Goal: Book appointment/travel/reservation

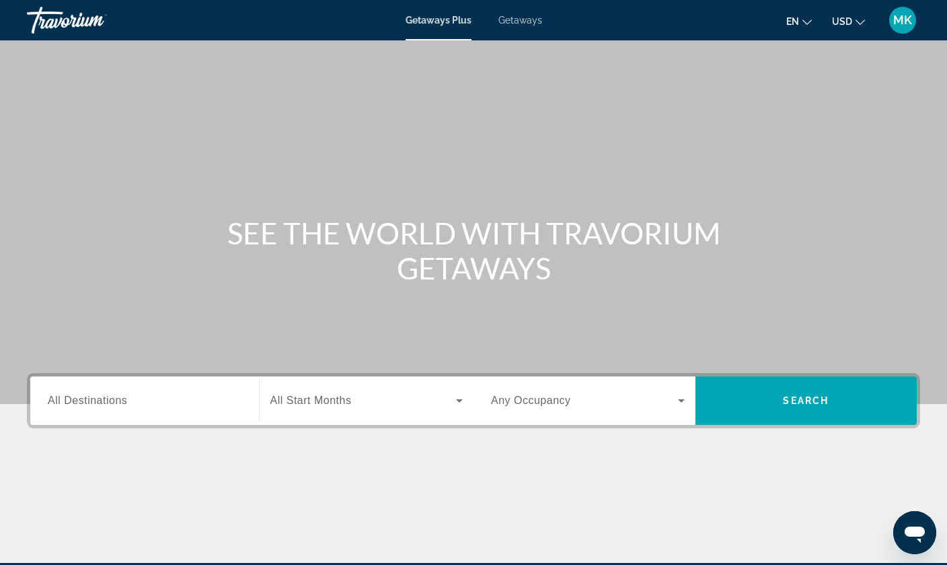
click at [349, 397] on span "All Start Months" at bounding box center [311, 399] width 81 height 11
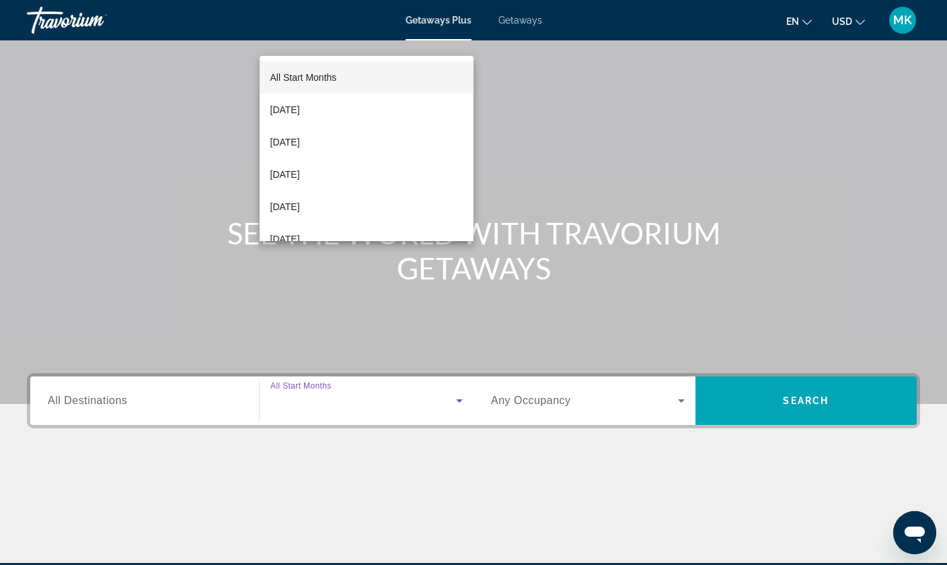
scroll to position [163, 0]
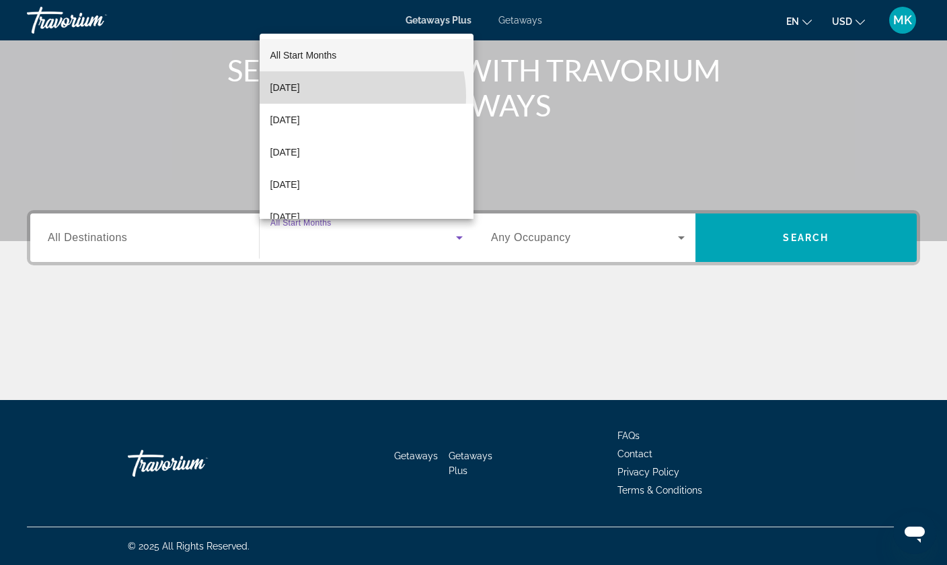
click at [338, 96] on mat-option "[DATE]" at bounding box center [367, 87] width 215 height 32
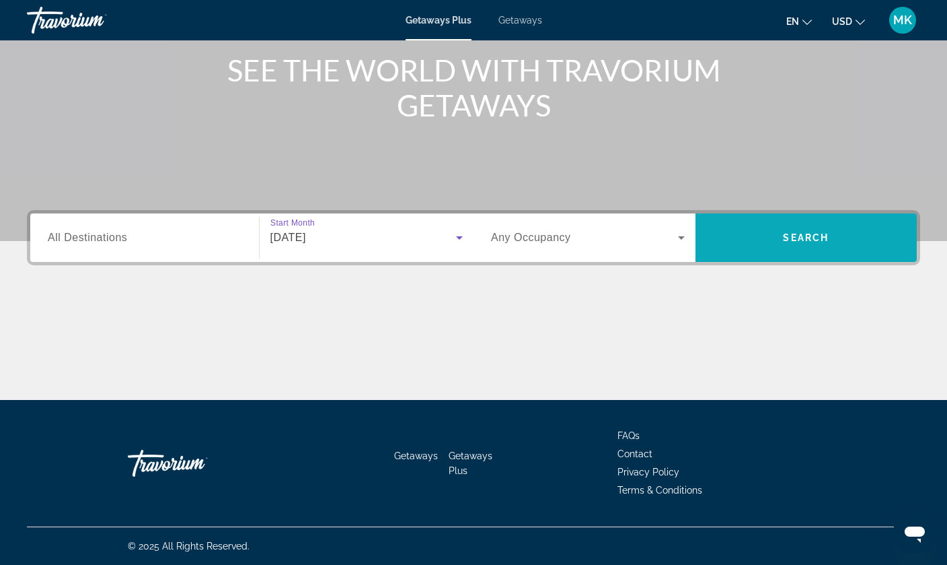
click at [847, 242] on span "Search widget" at bounding box center [807, 237] width 222 height 32
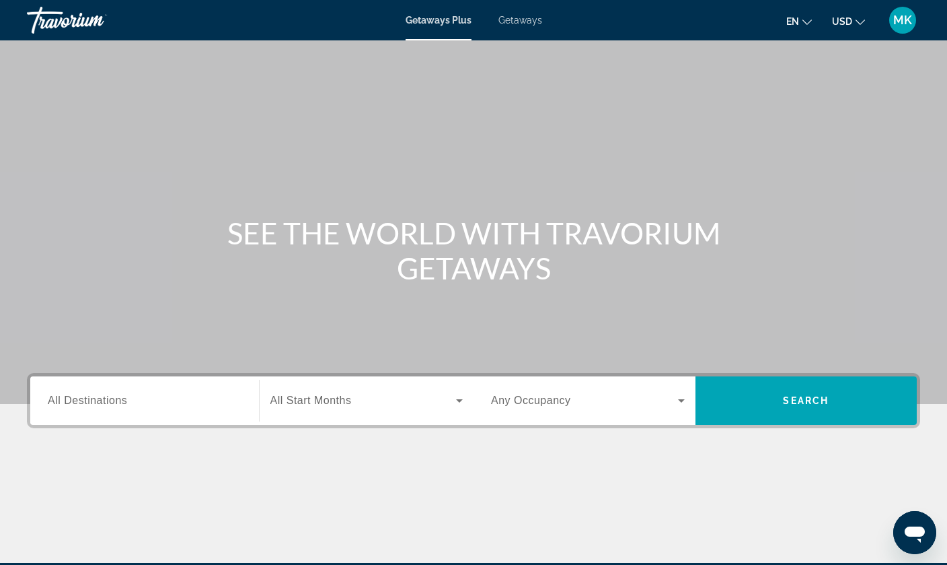
click at [386, 418] on div "Search widget" at bounding box center [367, 401] width 193 height 38
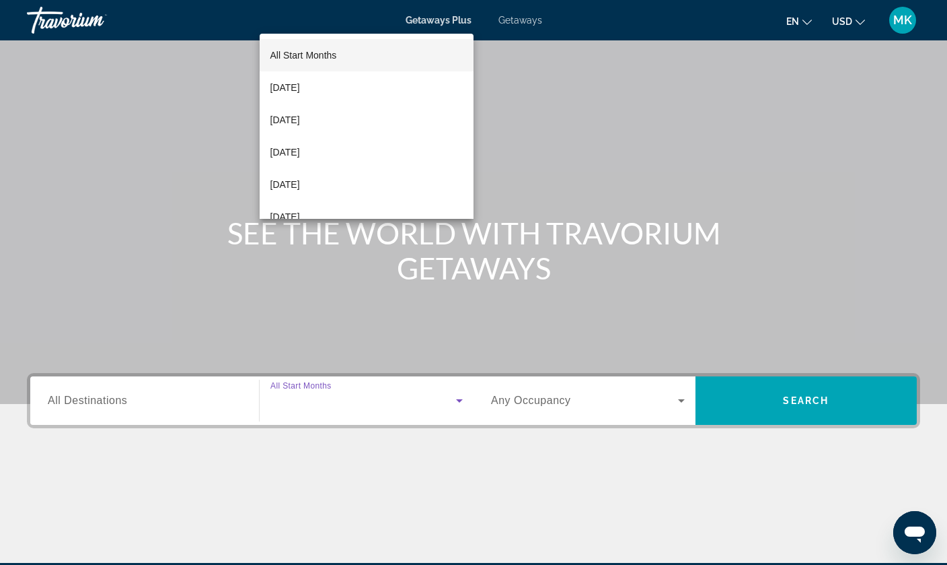
scroll to position [163, 0]
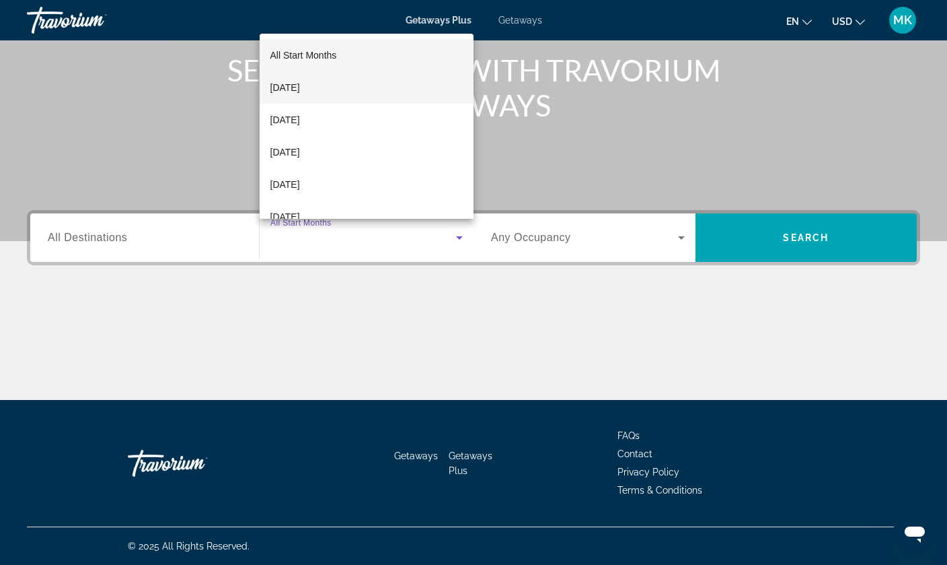
click at [295, 90] on span "[DATE]" at bounding box center [286, 87] width 30 height 16
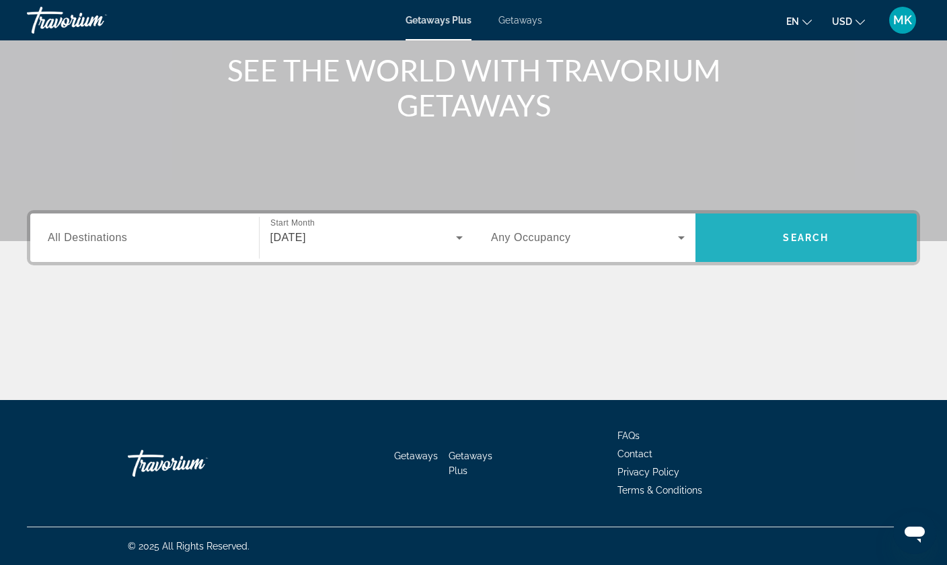
click at [815, 238] on span "Search" at bounding box center [806, 237] width 46 height 11
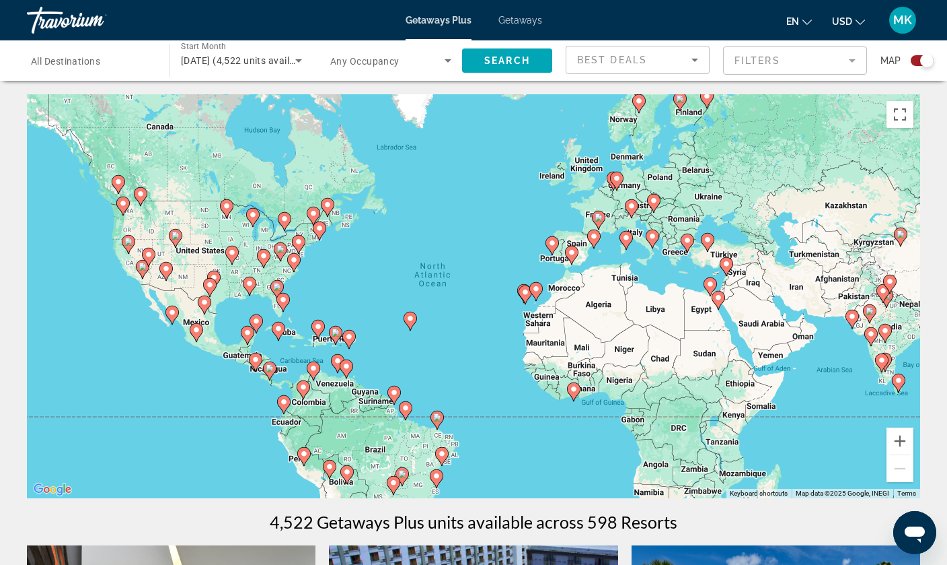
click at [100, 54] on input "Destination All Destinations" at bounding box center [91, 61] width 121 height 16
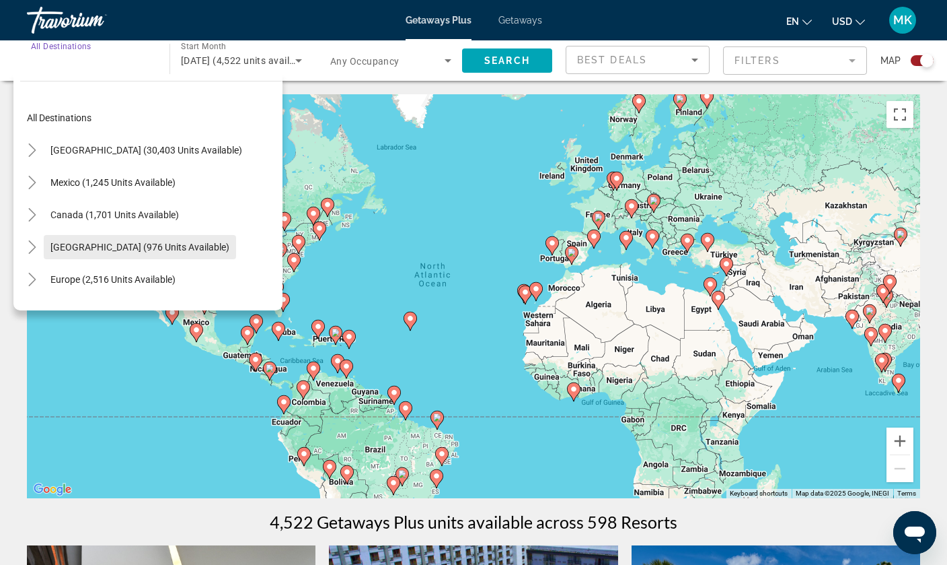
scroll to position [5, 0]
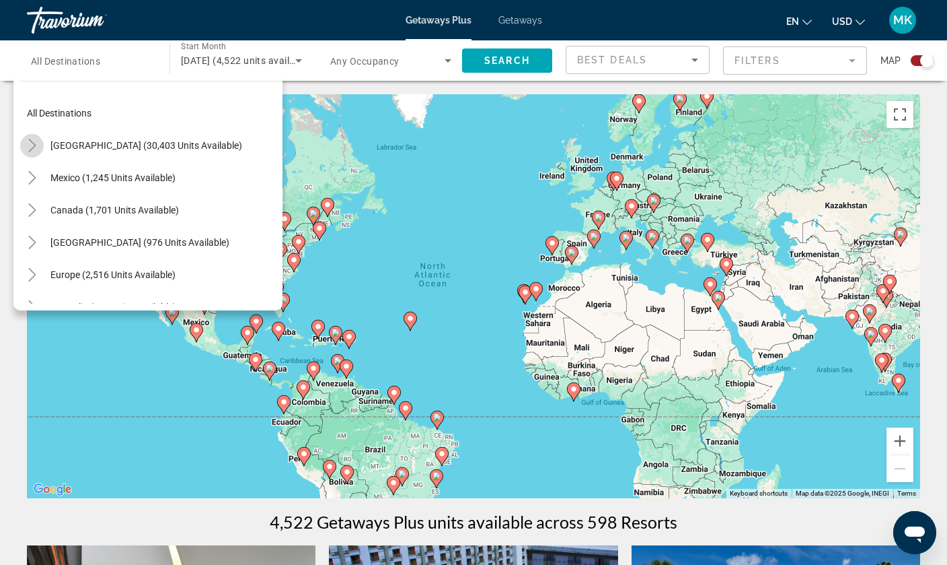
click at [40, 144] on mat-icon "Toggle United States (30,403 units available)" at bounding box center [32, 146] width 24 height 24
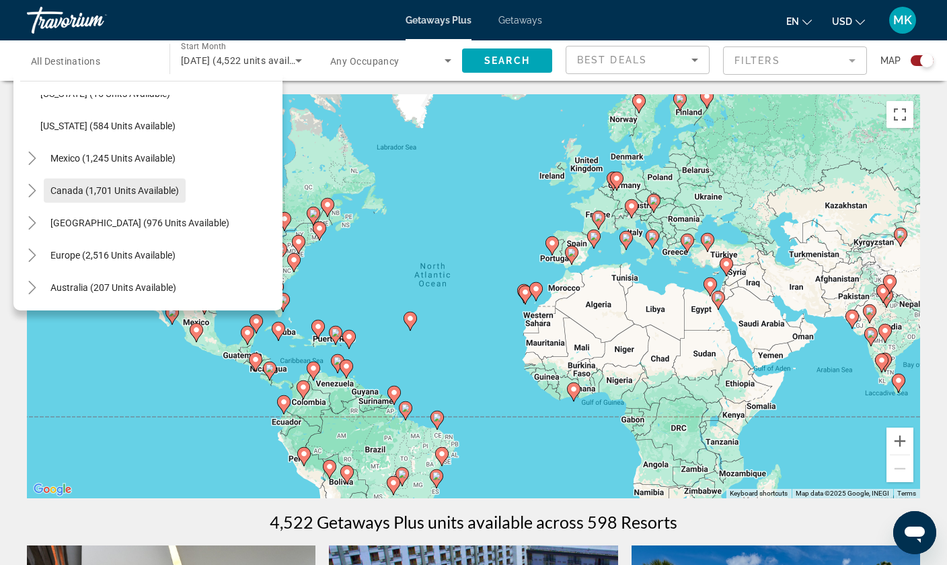
scroll to position [1216, 0]
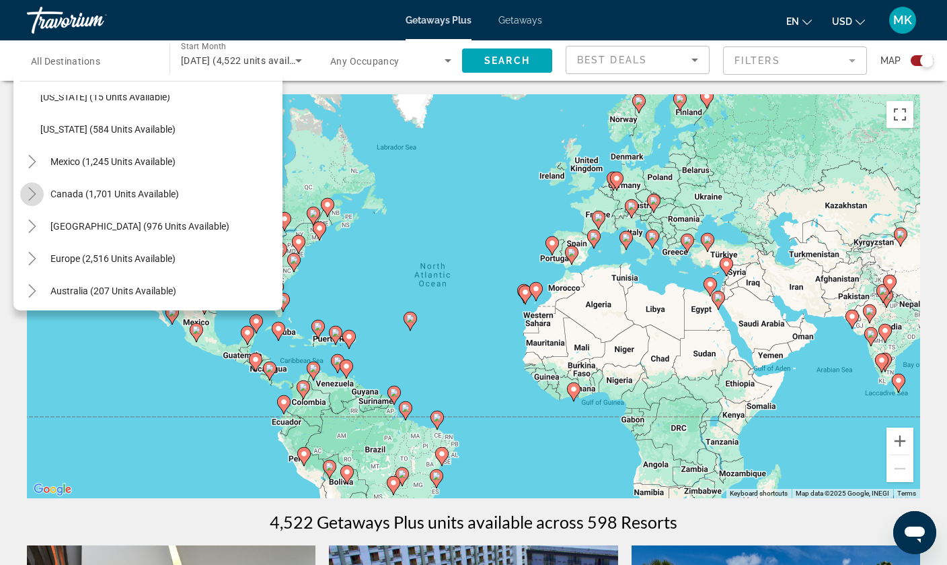
click at [42, 194] on mat-icon "Toggle Canada (1,701 units available)" at bounding box center [32, 194] width 24 height 24
click at [39, 199] on mat-icon "Toggle Canada (1,701 units available)" at bounding box center [32, 194] width 24 height 24
click at [40, 218] on mat-icon "Toggle Caribbean & Atlantic Islands (976 units available)" at bounding box center [32, 227] width 24 height 24
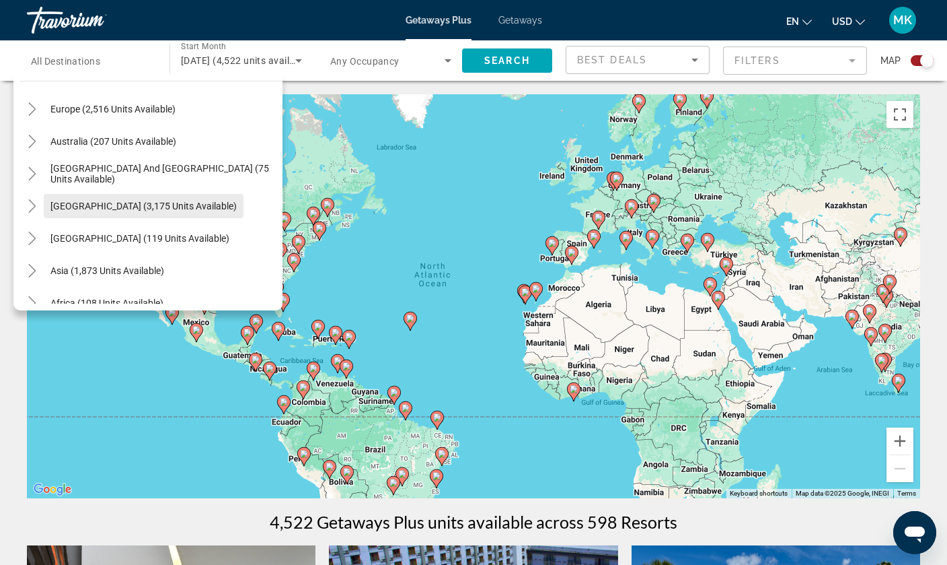
scroll to position [1604, 0]
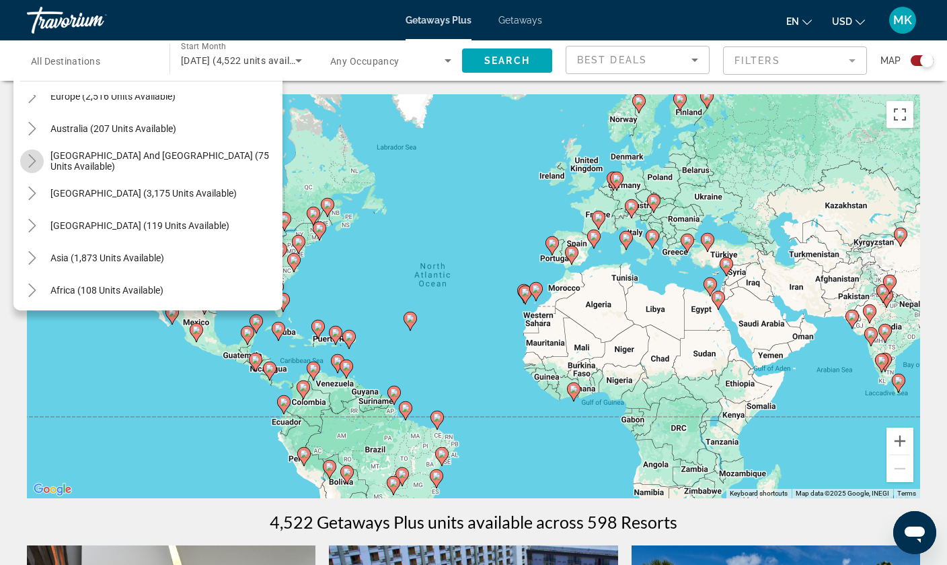
click at [38, 164] on icon "Toggle South Pacific and Oceania (75 units available)" at bounding box center [32, 160] width 13 height 13
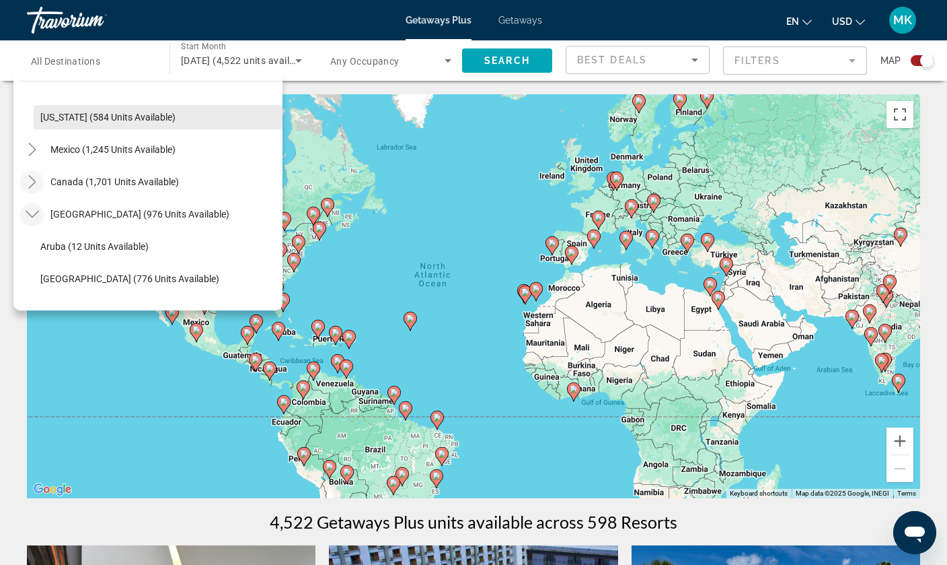
scroll to position [1229, 0]
click at [34, 220] on mat-icon "Toggle Caribbean & Atlantic Islands (976 units available)" at bounding box center [32, 213] width 24 height 24
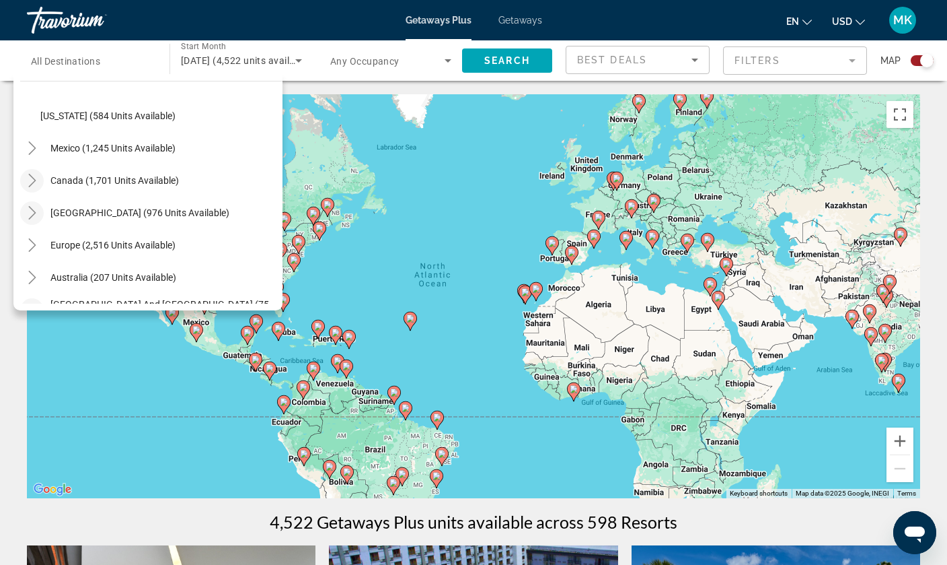
click at [34, 220] on mat-icon "Toggle Caribbean & Atlantic Islands (976 units available)" at bounding box center [32, 213] width 24 height 24
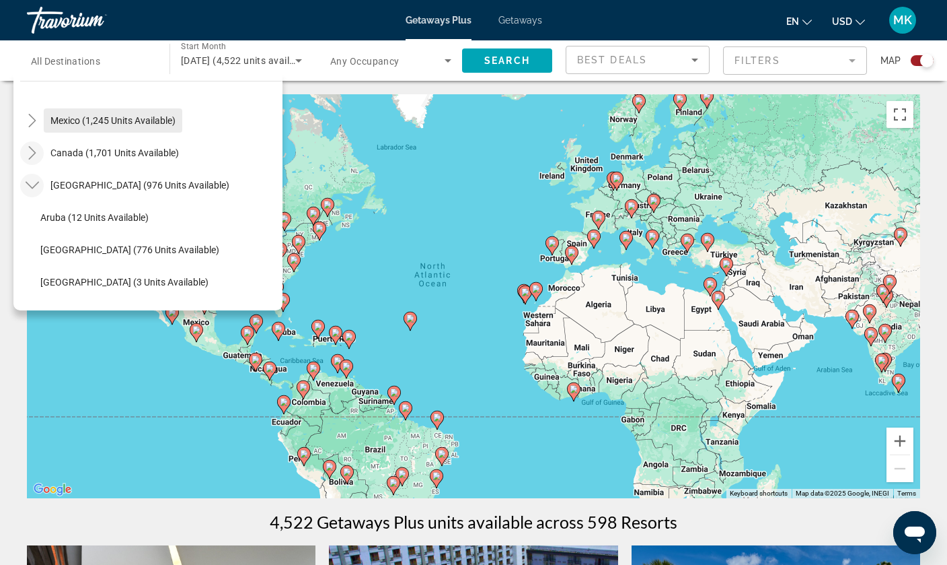
scroll to position [1258, 0]
click at [35, 150] on icon "Toggle Canada (1,701 units available)" at bounding box center [32, 151] width 13 height 13
click at [35, 149] on icon "Toggle Canada (1,701 units available)" at bounding box center [32, 151] width 13 height 13
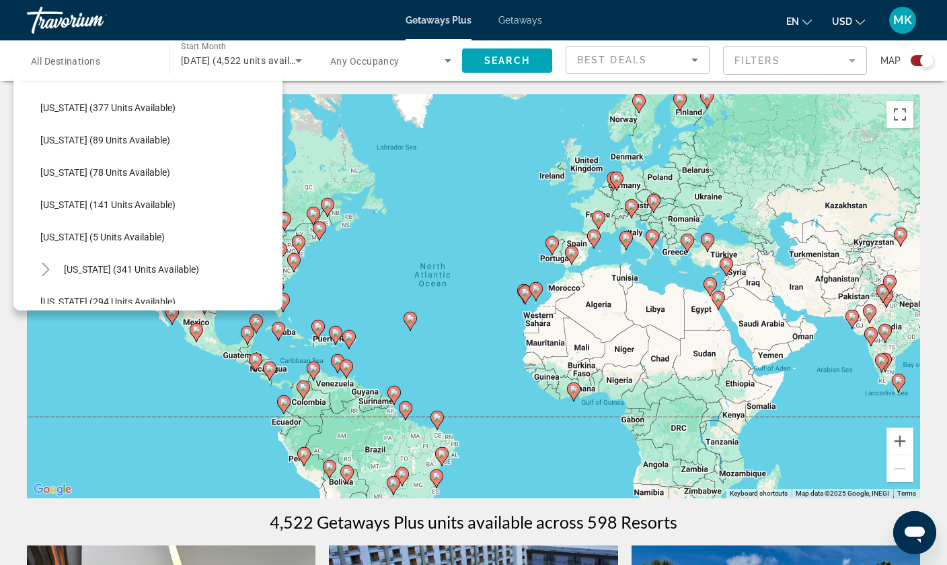
scroll to position [200, 0]
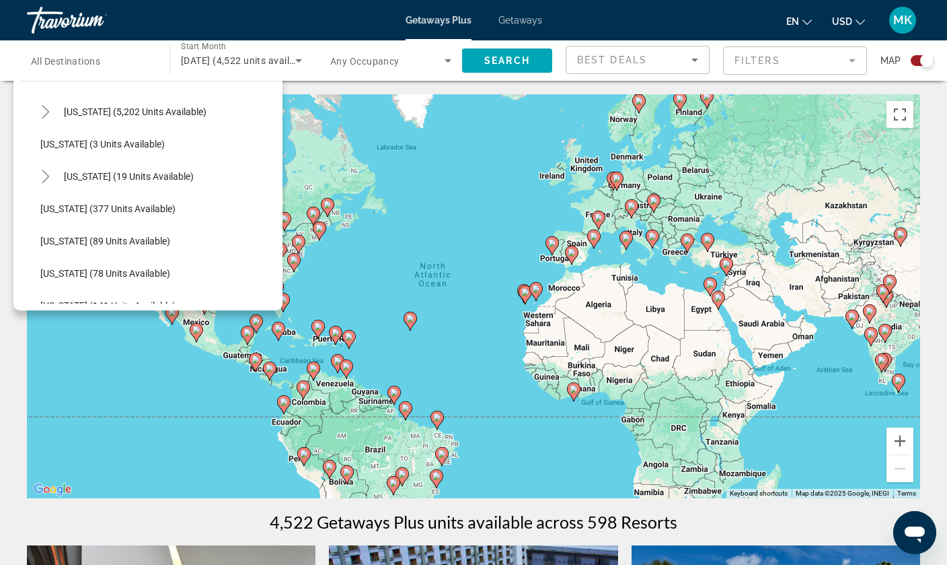
click at [353, 155] on div "To activate drag with keyboard, press Alt + Enter. Once in keyboard drag state,…" at bounding box center [474, 296] width 894 height 404
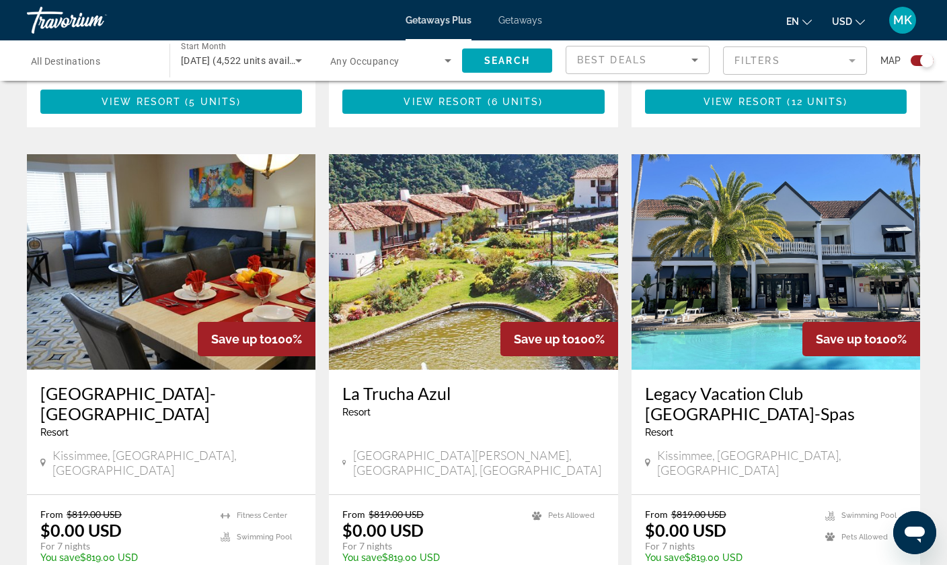
scroll to position [1926, 0]
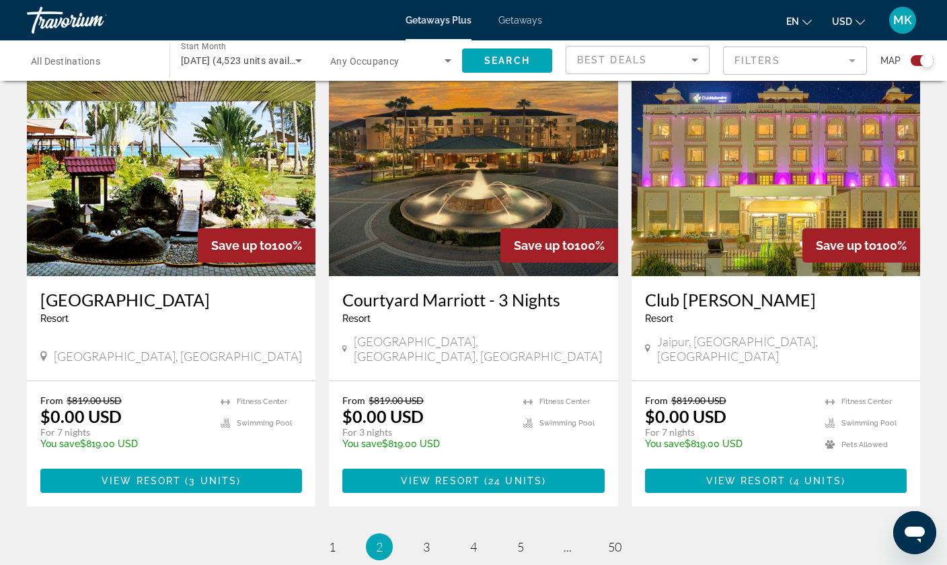
scroll to position [1934, 0]
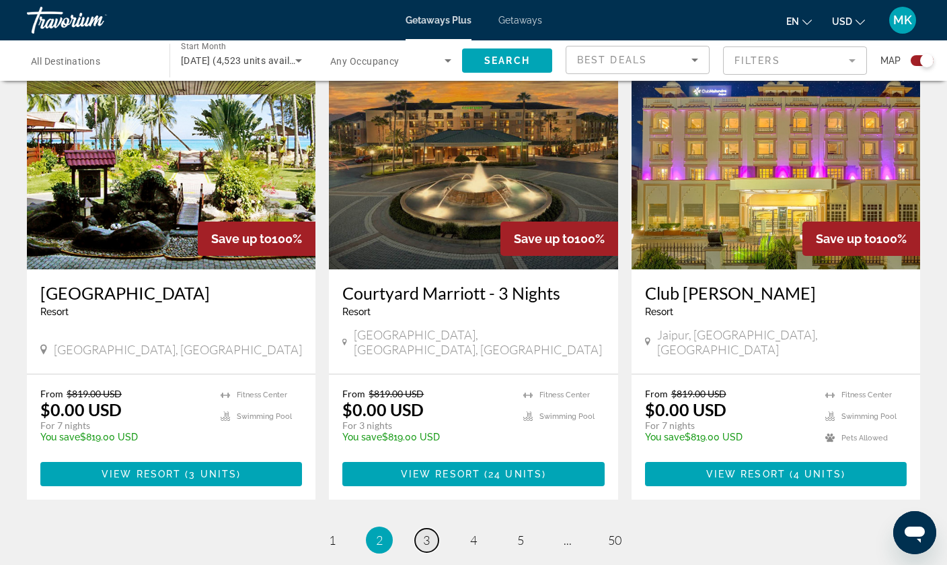
click at [424, 528] on link "page 3" at bounding box center [427, 540] width 24 height 24
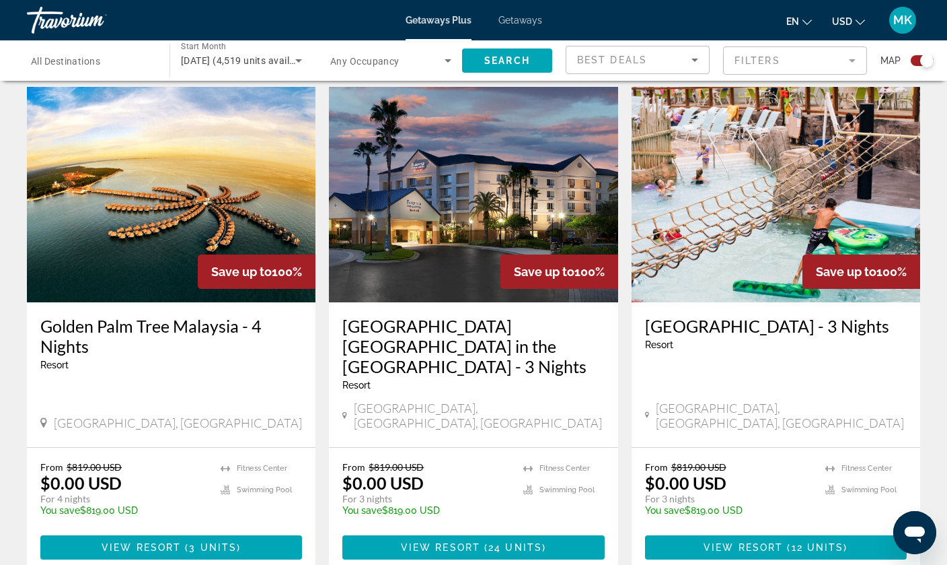
scroll to position [1946, 0]
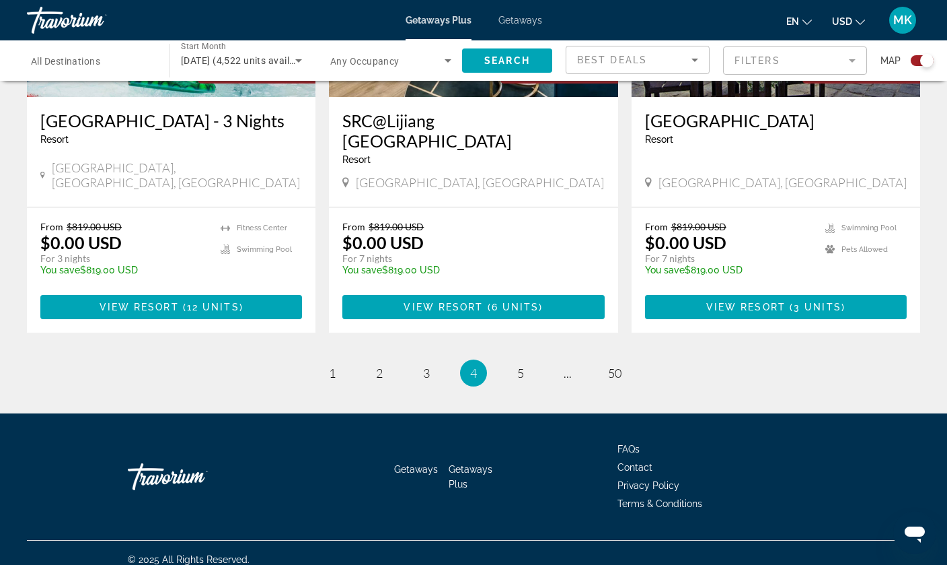
scroll to position [2091, 0]
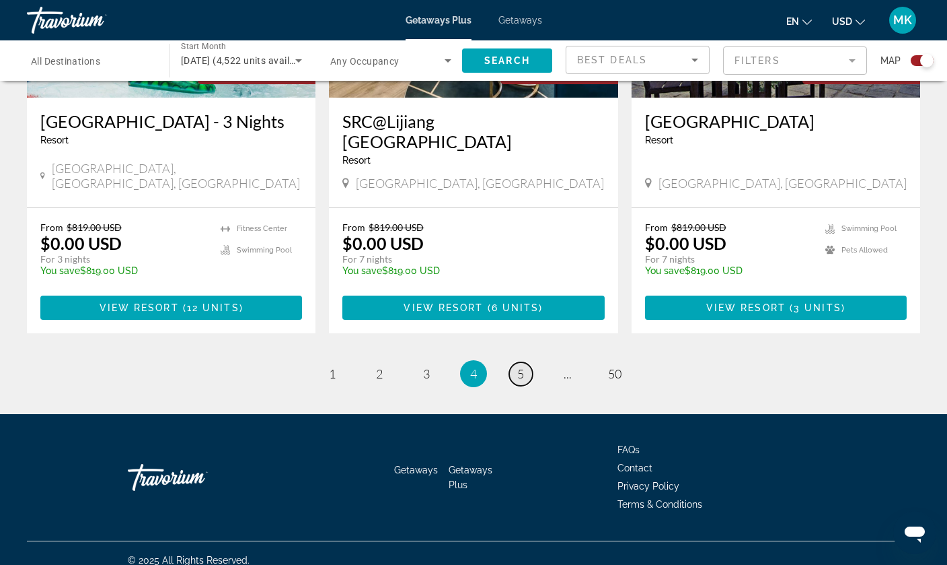
click at [524, 362] on link "page 5" at bounding box center [521, 374] width 24 height 24
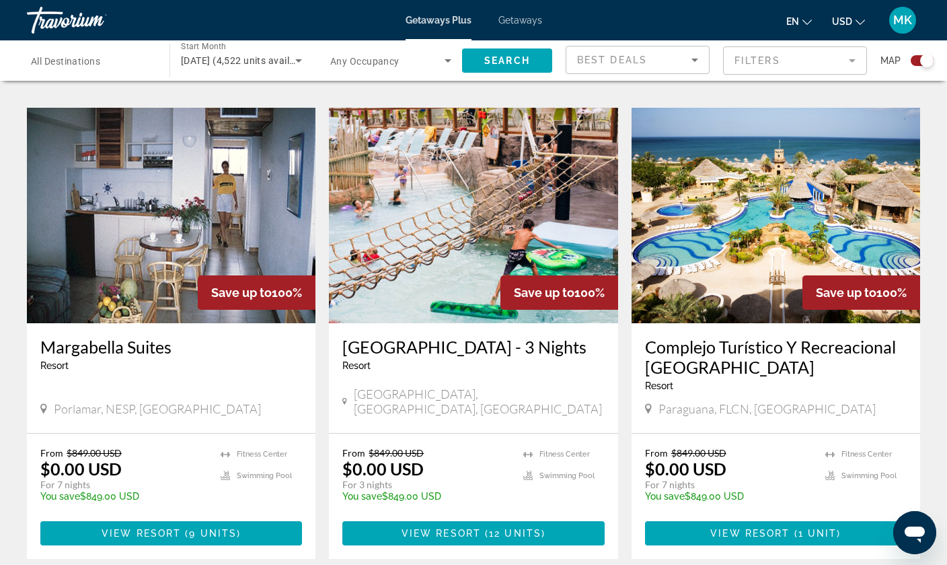
scroll to position [1902, 0]
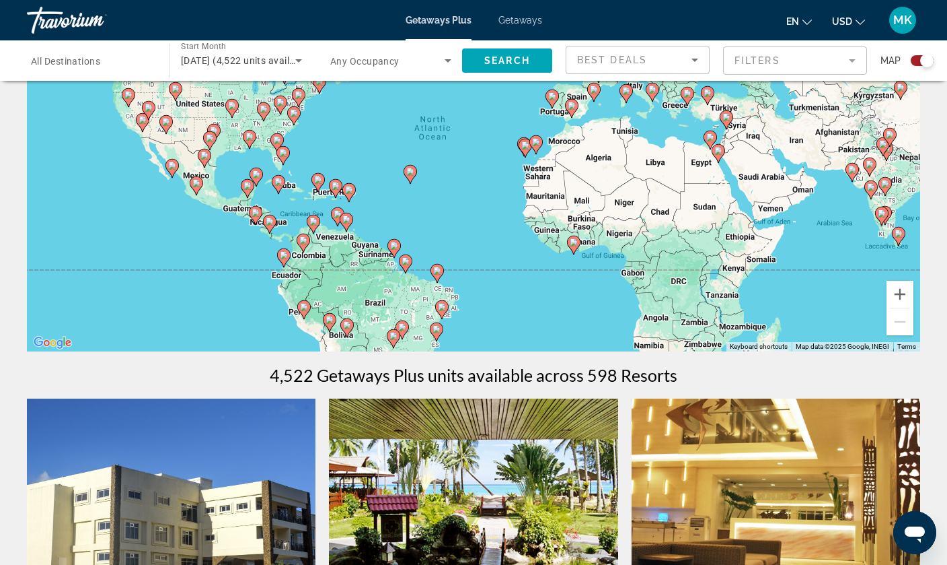
scroll to position [118, 0]
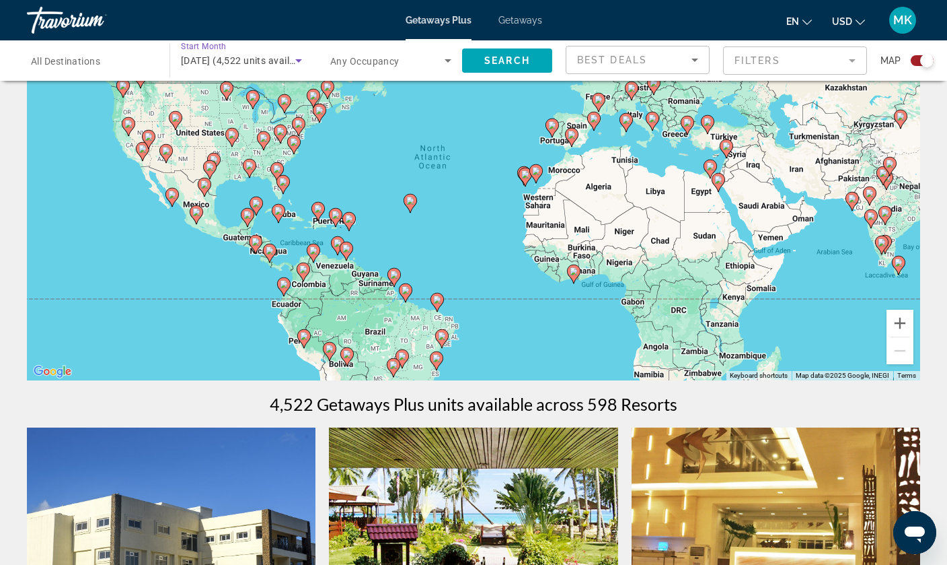
click at [281, 67] on div "September 2025 (4,522 units available)" at bounding box center [238, 60] width 114 height 16
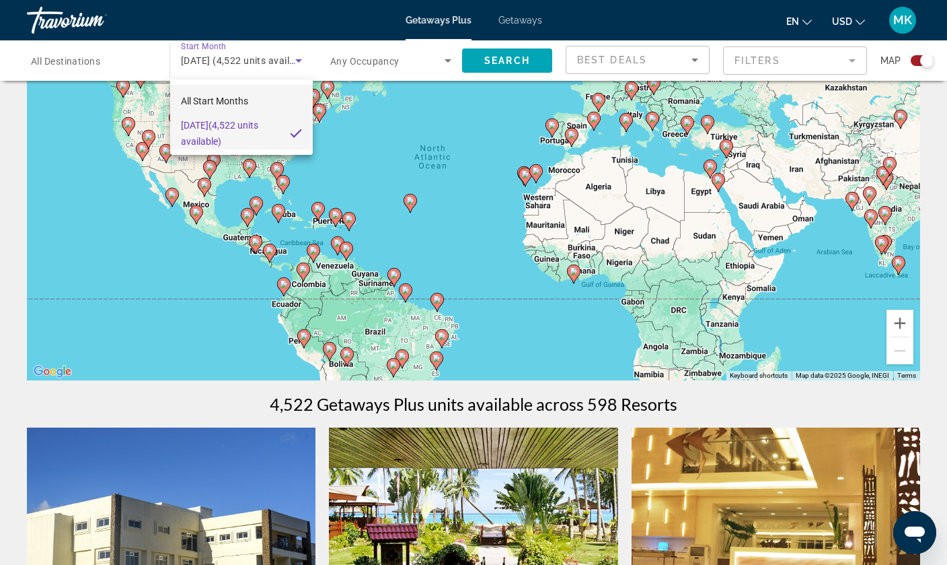
click at [241, 100] on span "All Start Months" at bounding box center [214, 101] width 67 height 11
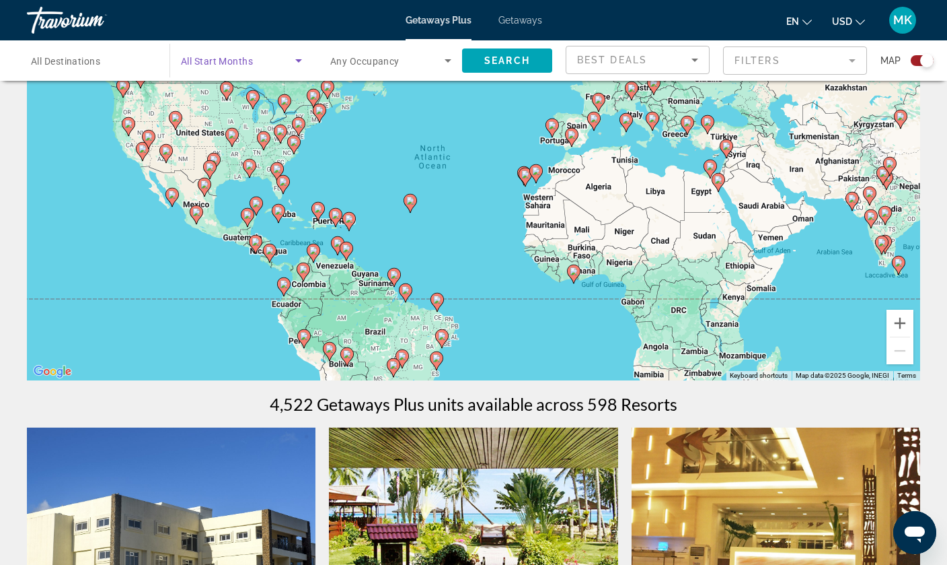
click at [276, 54] on span "Search widget" at bounding box center [238, 60] width 114 height 16
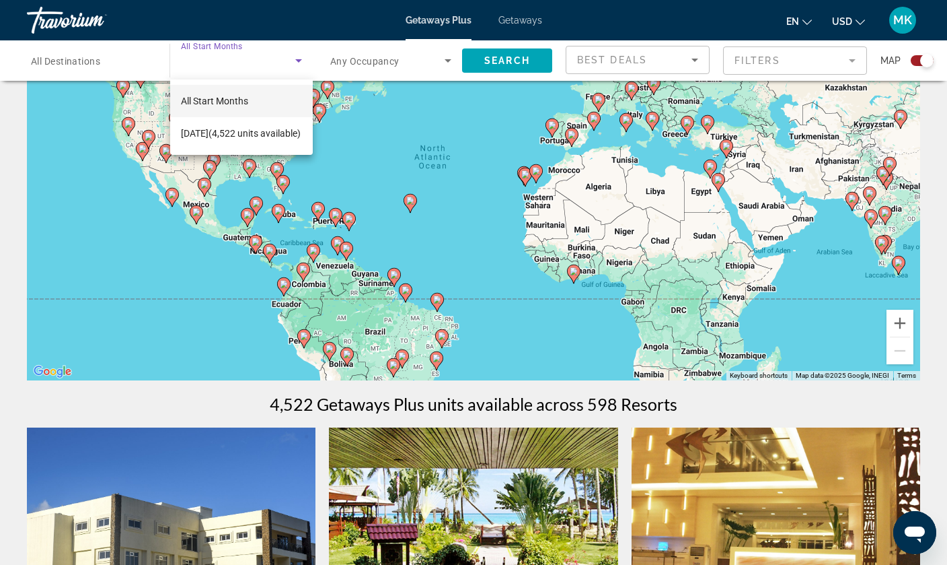
click at [276, 54] on div at bounding box center [473, 282] width 947 height 565
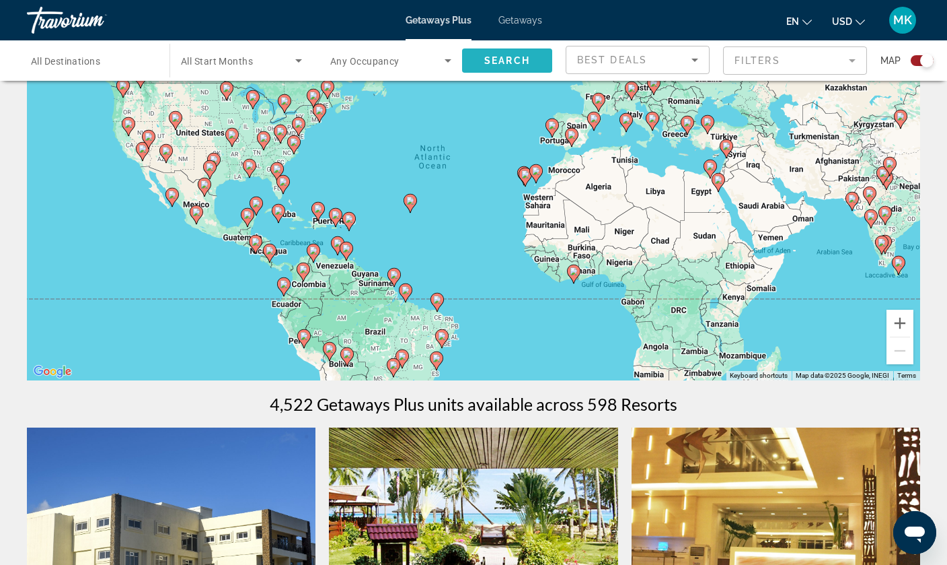
click at [507, 61] on span "Search" at bounding box center [508, 60] width 46 height 11
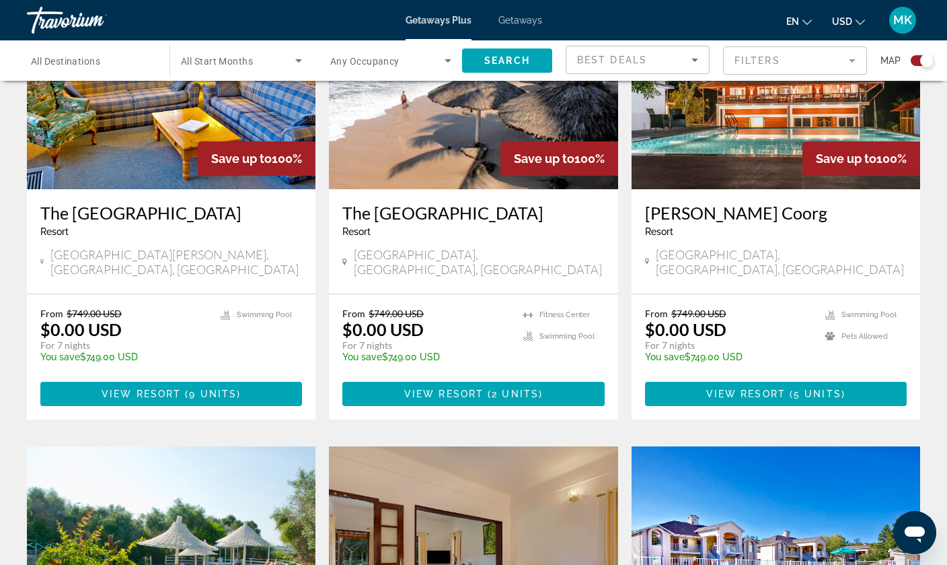
scroll to position [542, 0]
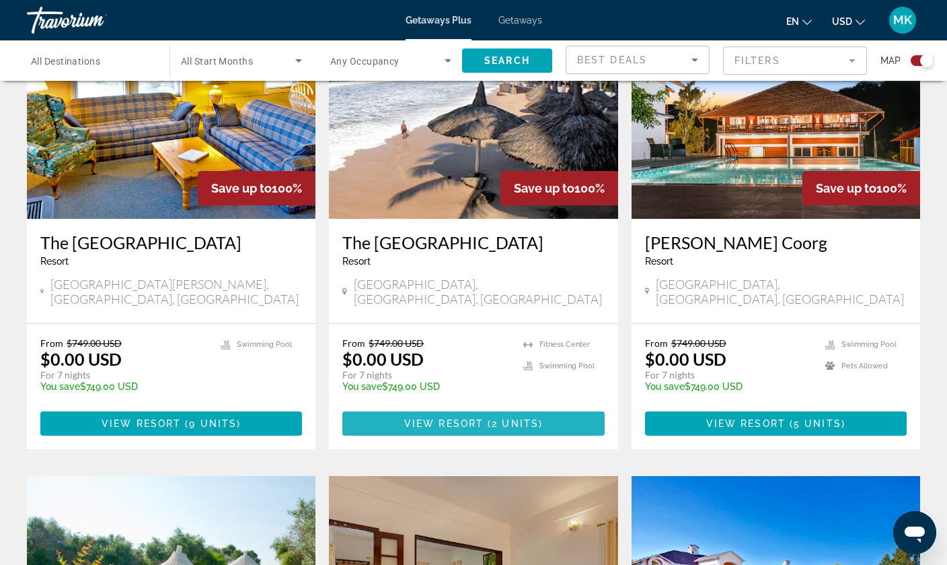
click at [470, 415] on span "Main content" at bounding box center [474, 423] width 262 height 32
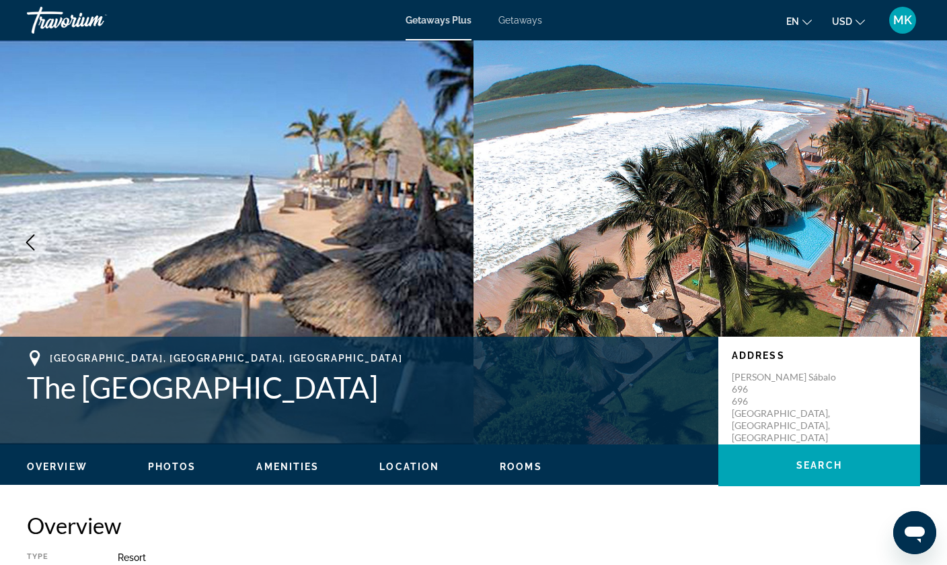
click at [917, 240] on icon "Next image" at bounding box center [917, 242] width 16 height 16
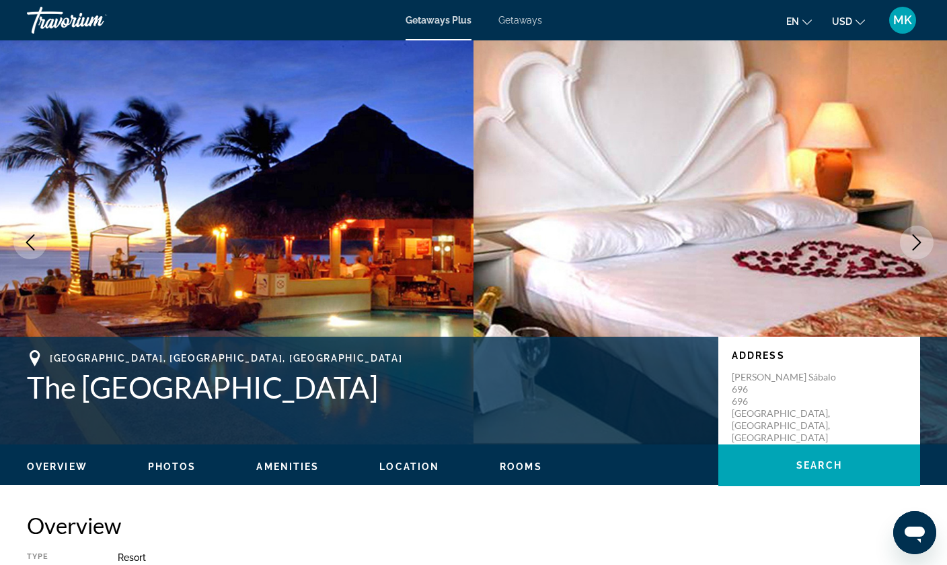
click at [917, 240] on icon "Next image" at bounding box center [917, 242] width 16 height 16
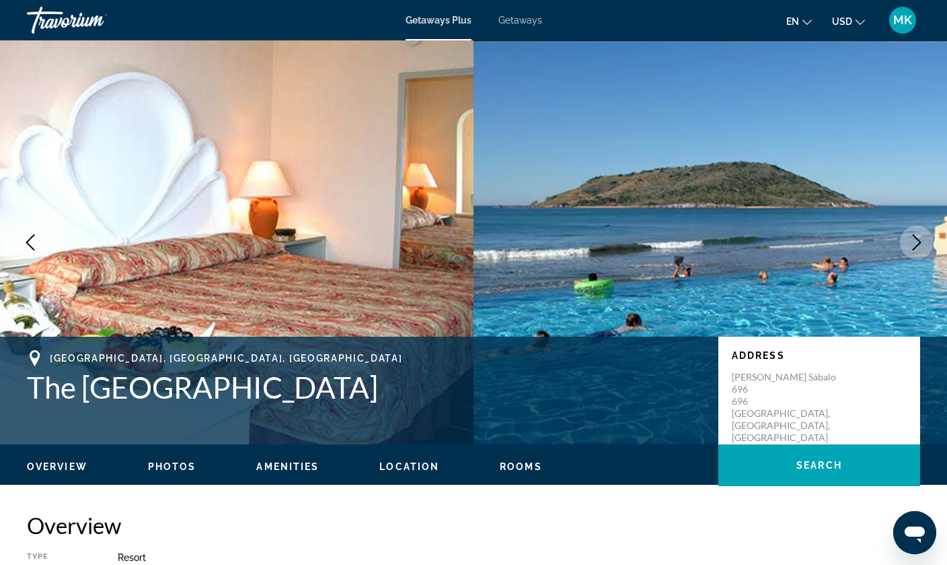
click at [917, 240] on icon "Next image" at bounding box center [917, 242] width 16 height 16
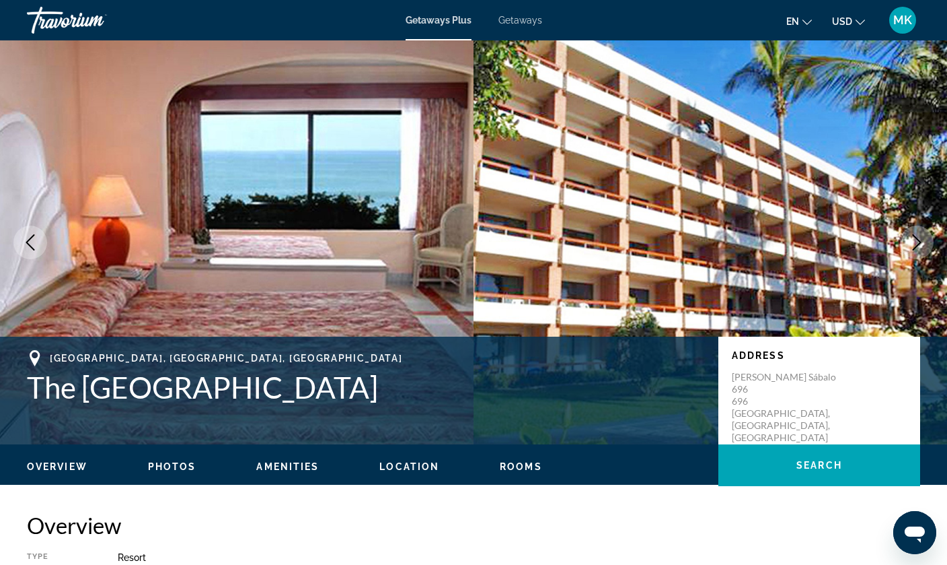
click at [917, 240] on icon "Next image" at bounding box center [917, 242] width 16 height 16
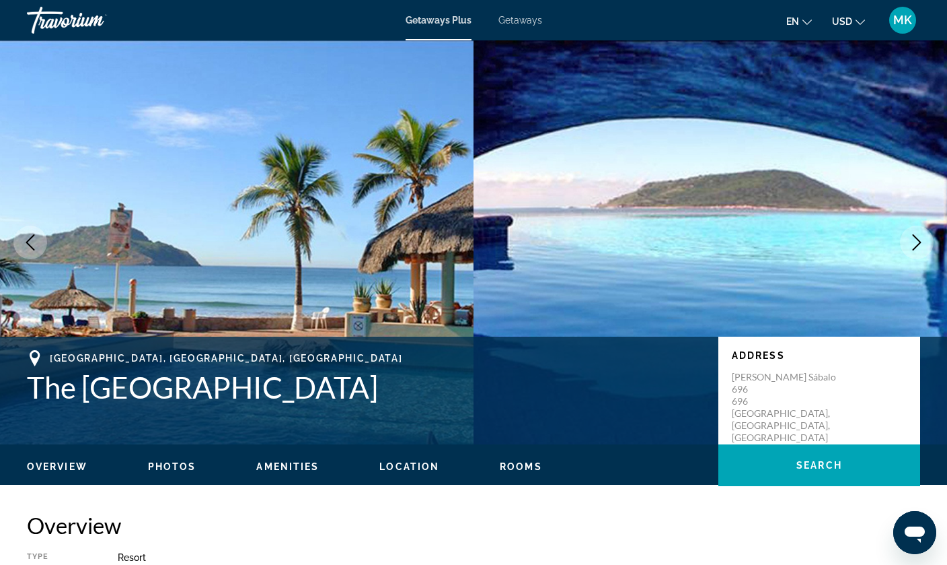
click at [917, 240] on icon "Next image" at bounding box center [917, 242] width 16 height 16
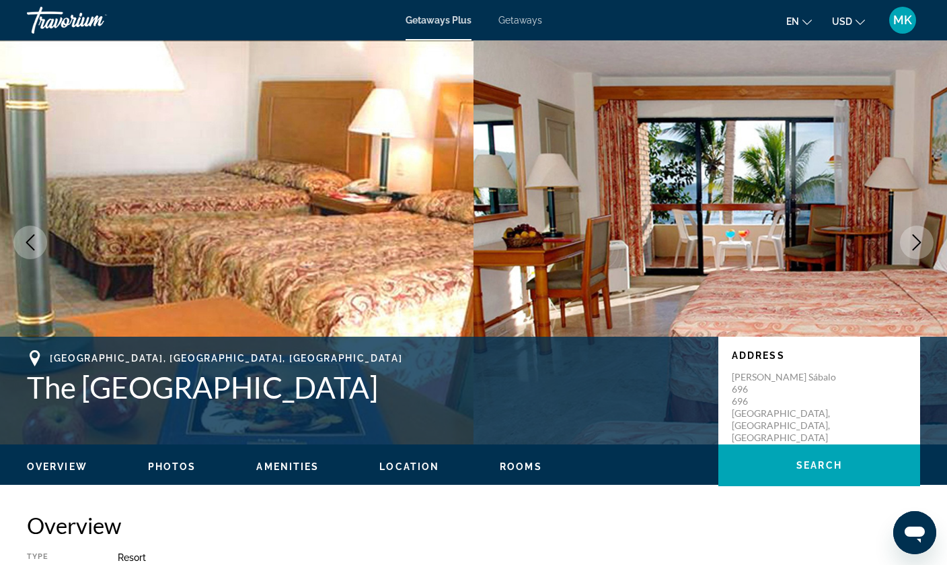
click at [917, 240] on icon "Next image" at bounding box center [917, 242] width 16 height 16
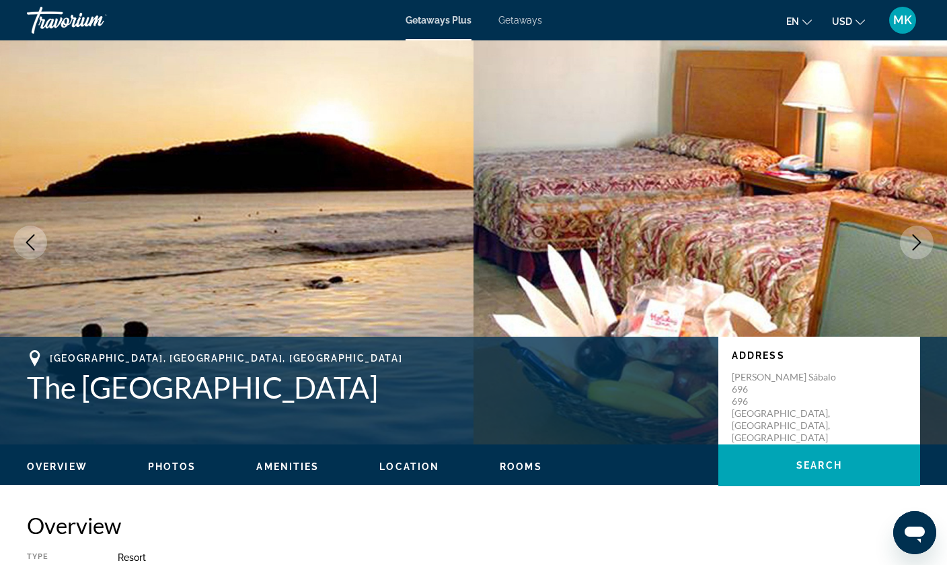
click at [917, 240] on icon "Next image" at bounding box center [917, 242] width 16 height 16
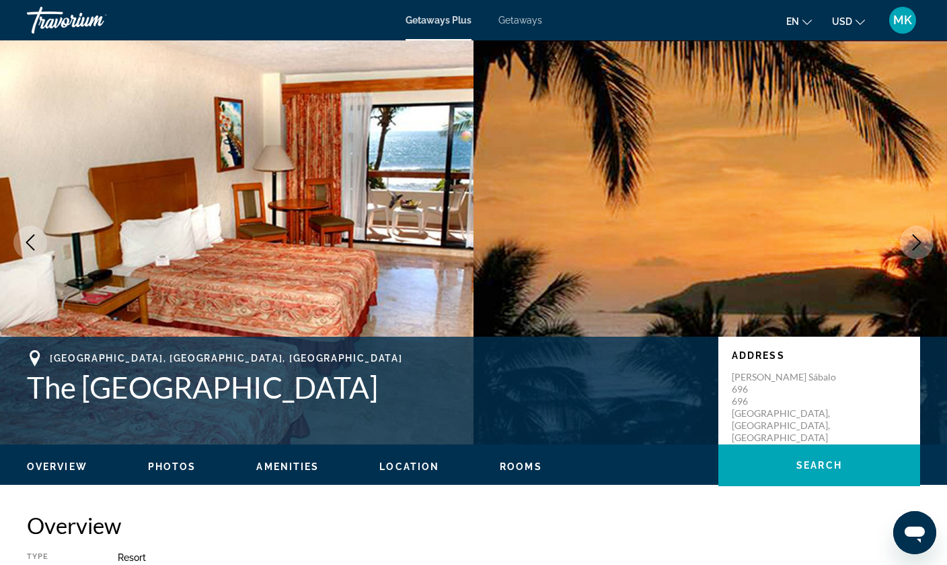
click at [917, 240] on icon "Next image" at bounding box center [917, 242] width 16 height 16
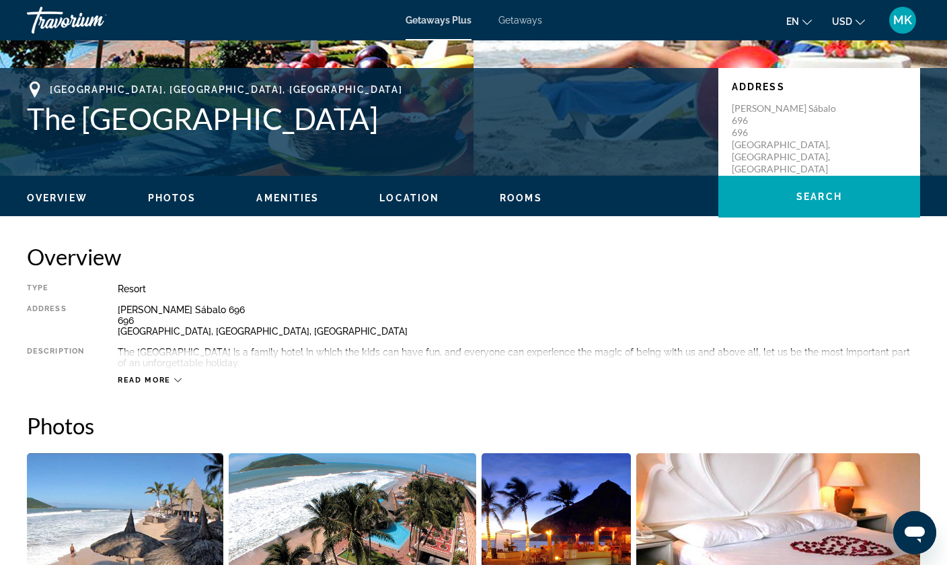
scroll to position [269, 0]
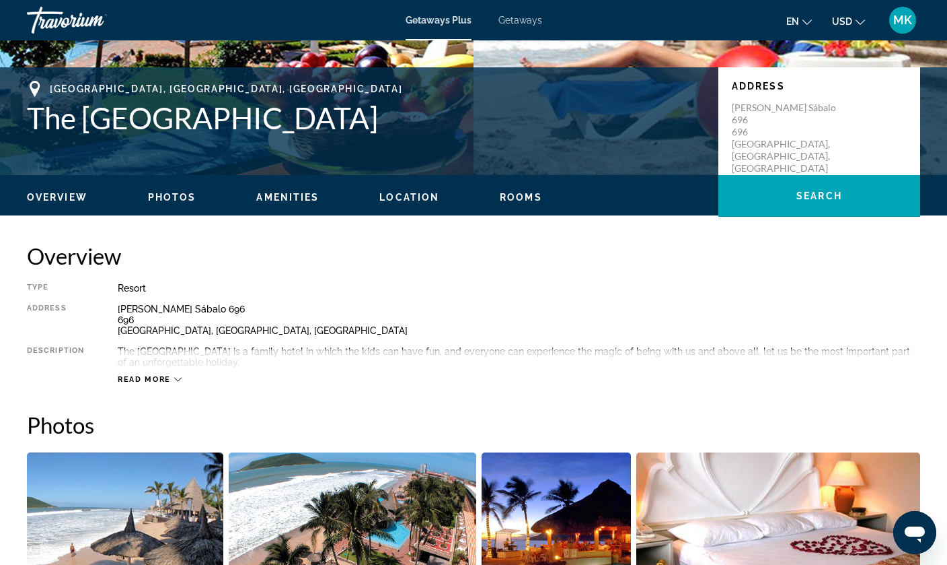
click at [172, 381] on div "Read more" at bounding box center [150, 379] width 64 height 9
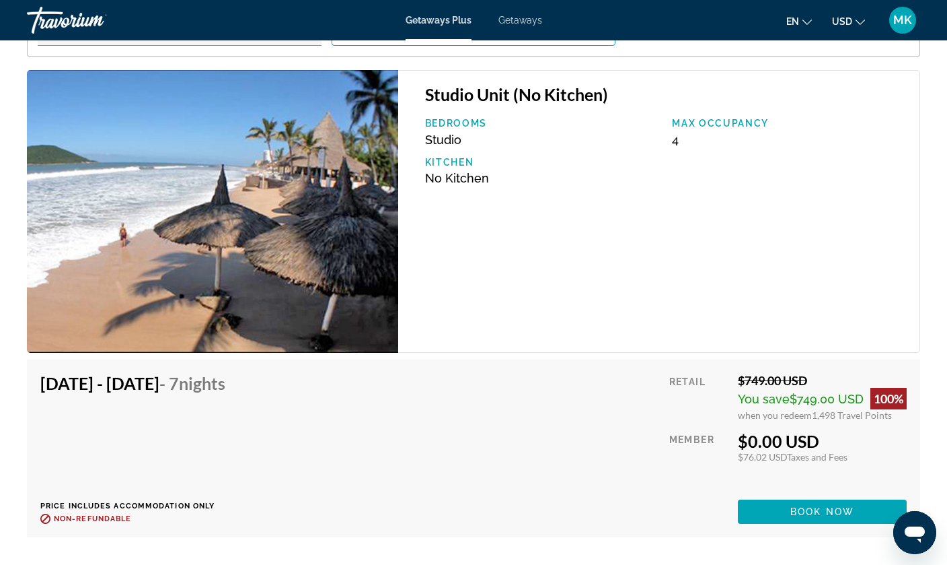
scroll to position [2264, 0]
drag, startPoint x: 753, startPoint y: 233, endPoint x: 451, endPoint y: 307, distance: 311.1
click at [460, 292] on div "Studio Unit (No Kitchen) Bedrooms Studio Max Occupancy 4 Kitchen No Kitchen" at bounding box center [659, 212] width 522 height 283
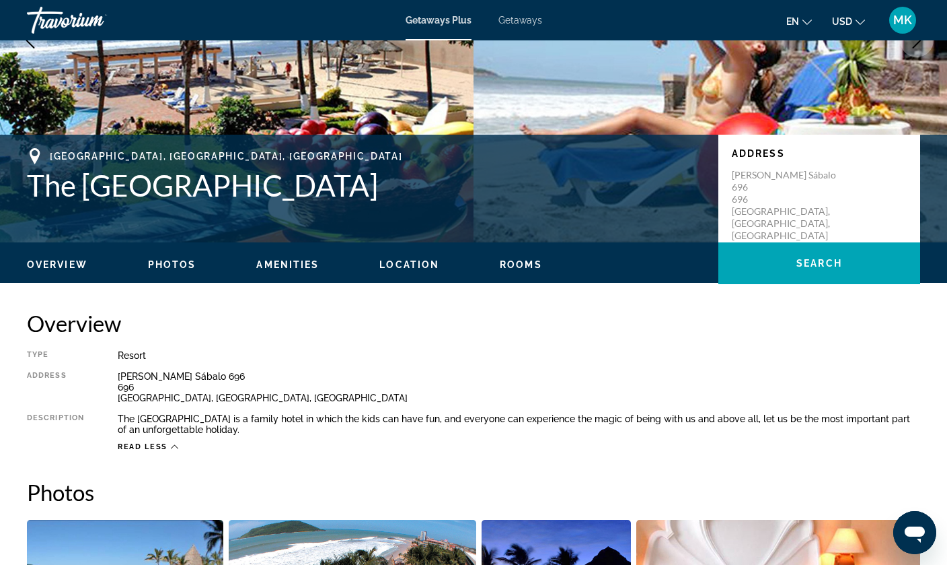
scroll to position [219, 0]
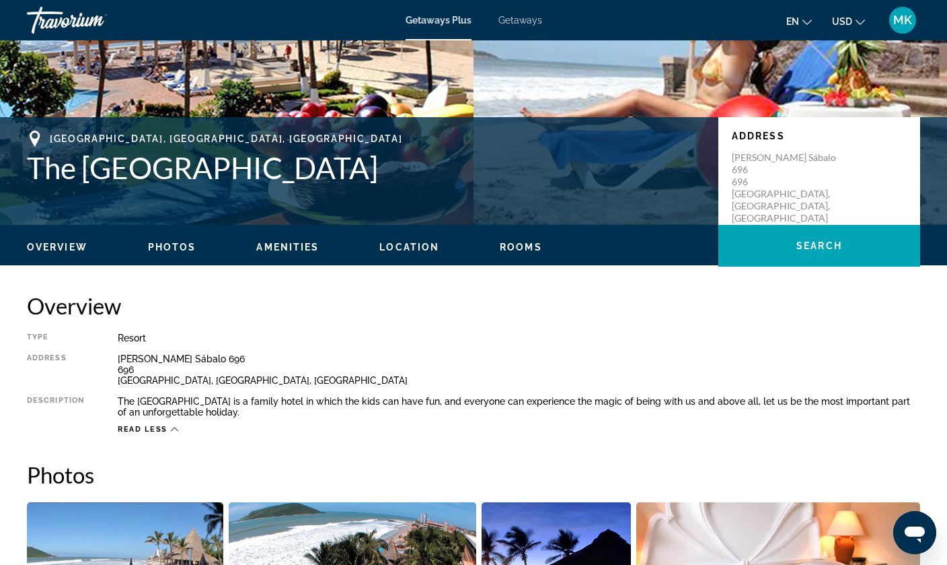
click at [510, 24] on span "Getaways" at bounding box center [521, 20] width 44 height 11
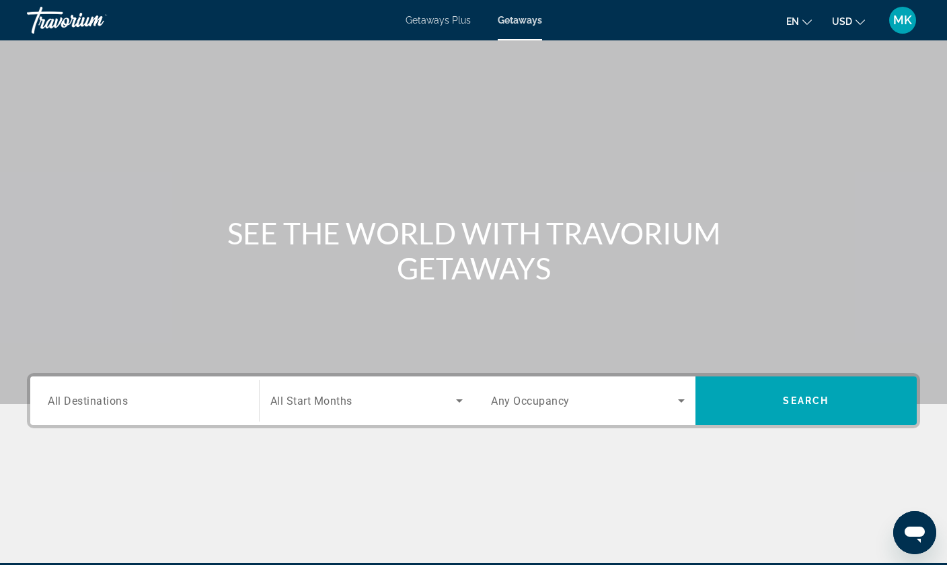
click at [183, 388] on div "Search widget" at bounding box center [145, 401] width 194 height 38
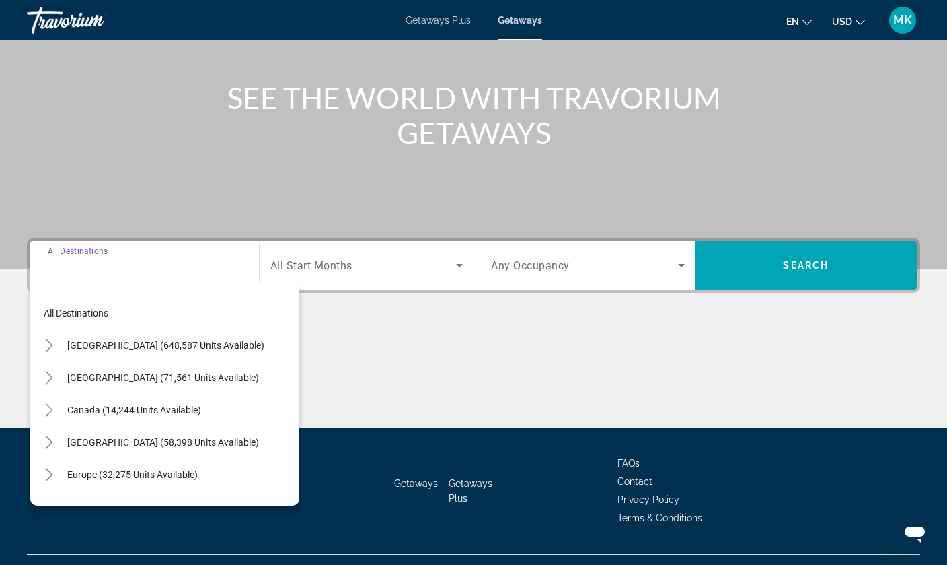
scroll to position [163, 0]
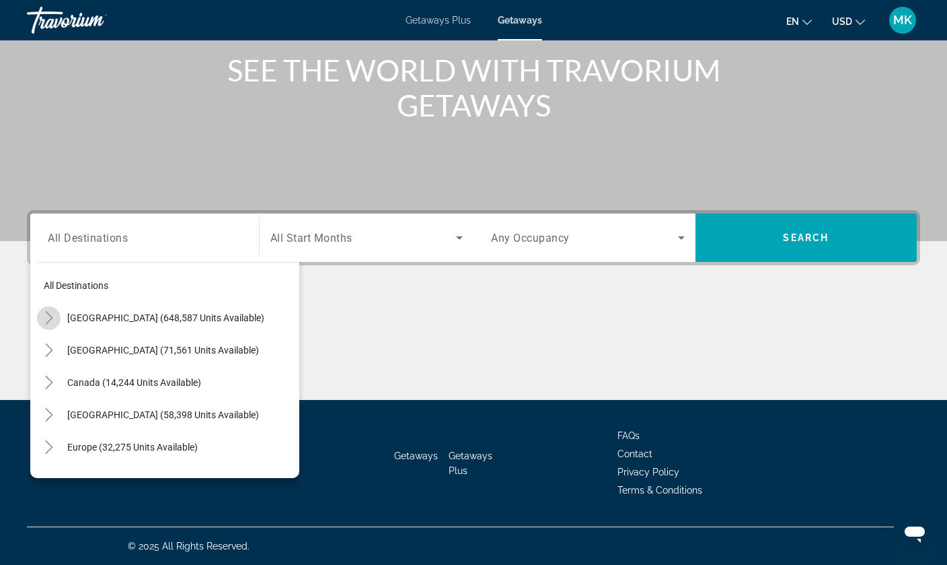
click at [50, 319] on icon "Toggle United States (648,587 units available)" at bounding box center [48, 317] width 13 height 13
click at [48, 314] on icon "Toggle United States (648,587 units available)" at bounding box center [48, 317] width 13 height 13
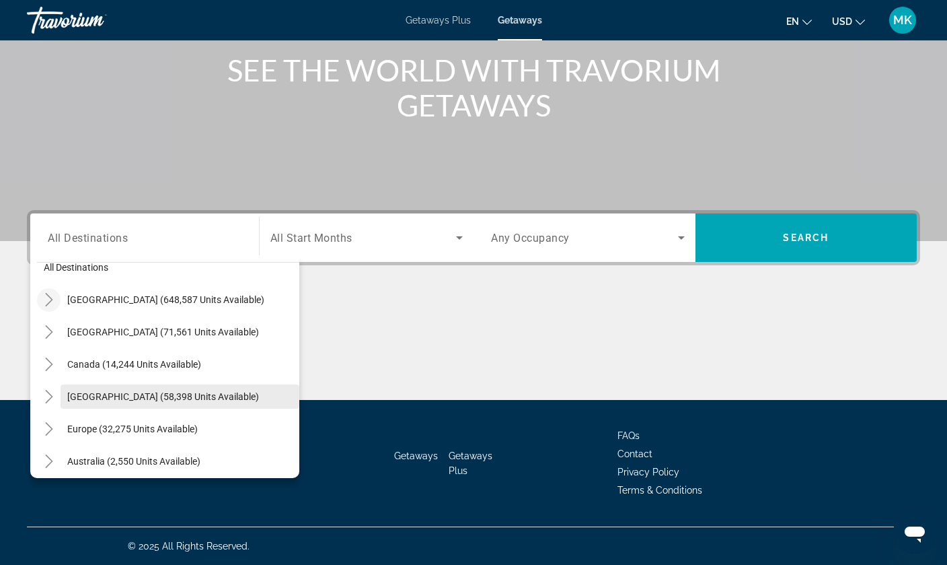
scroll to position [20, 0]
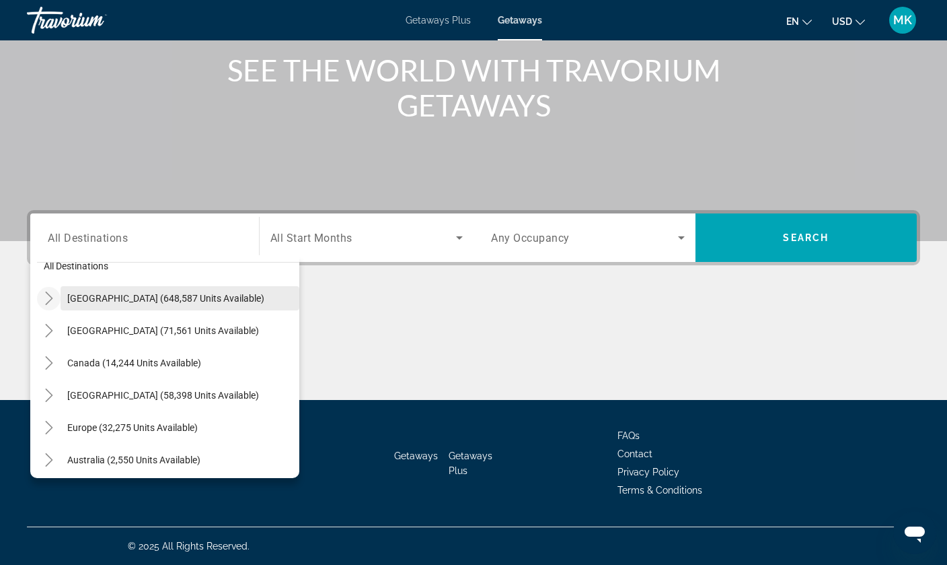
click at [104, 307] on span "Search widget" at bounding box center [180, 298] width 239 height 32
type input "**********"
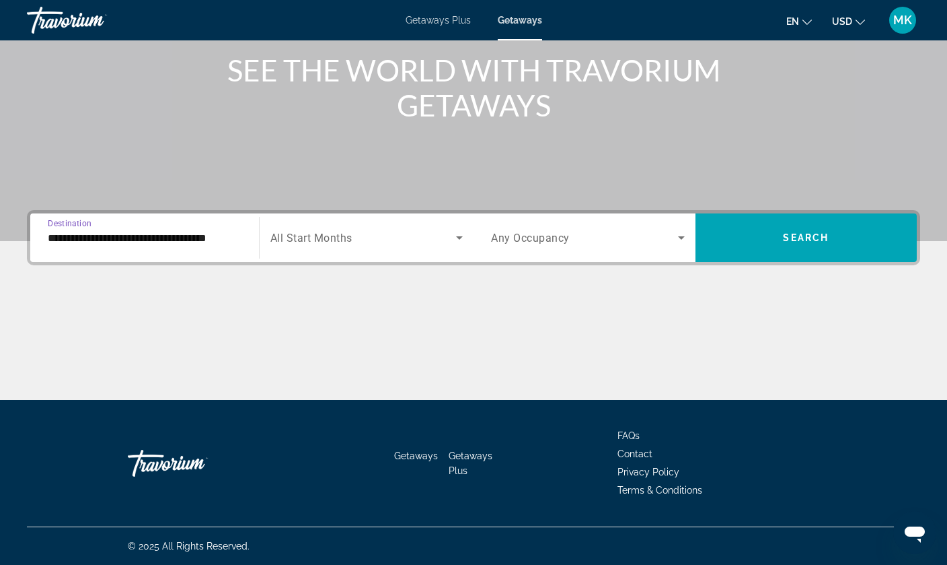
click at [375, 241] on span "Search widget" at bounding box center [364, 237] width 186 height 16
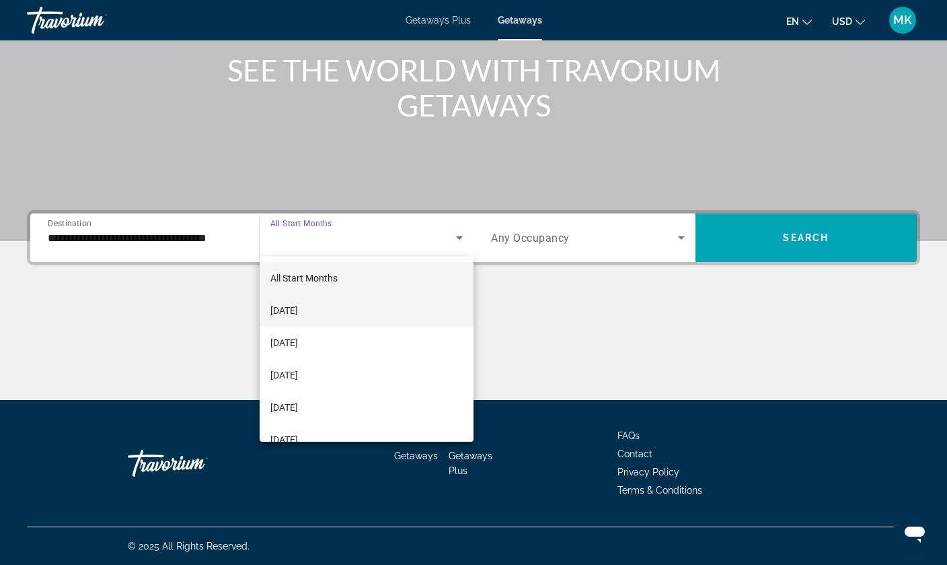
click at [315, 301] on mat-option "[DATE]" at bounding box center [367, 310] width 215 height 32
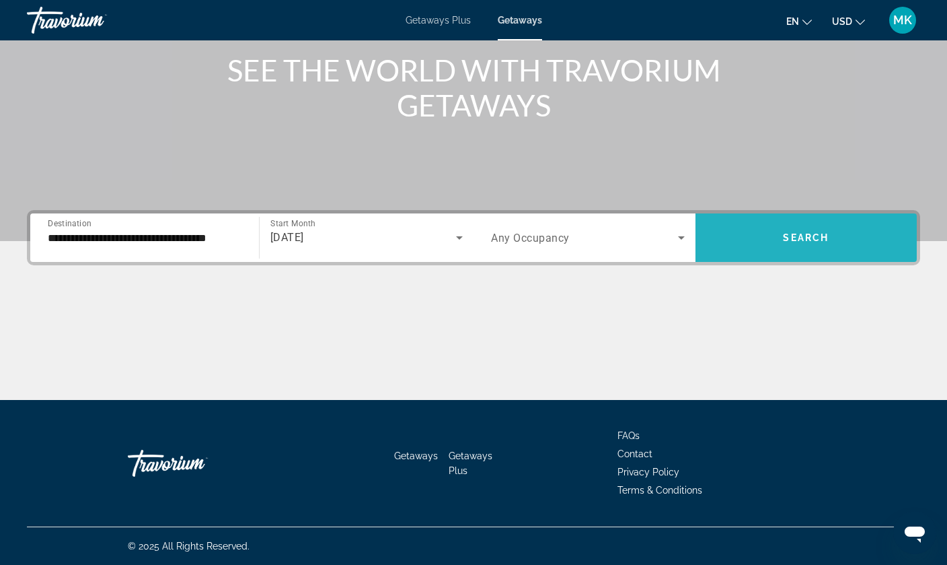
click at [801, 227] on span "Search widget" at bounding box center [807, 237] width 222 height 32
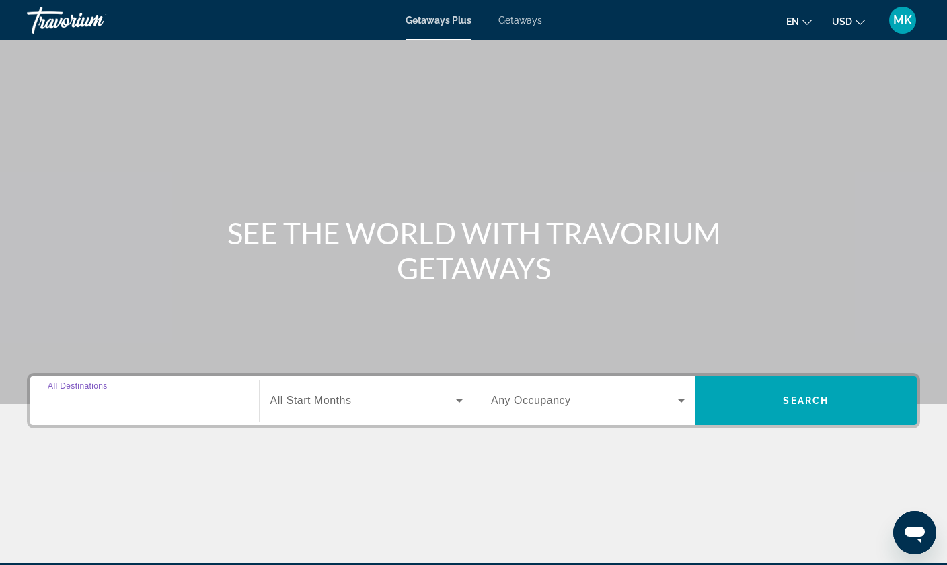
click at [178, 402] on input "Destination All Destinations" at bounding box center [145, 401] width 194 height 16
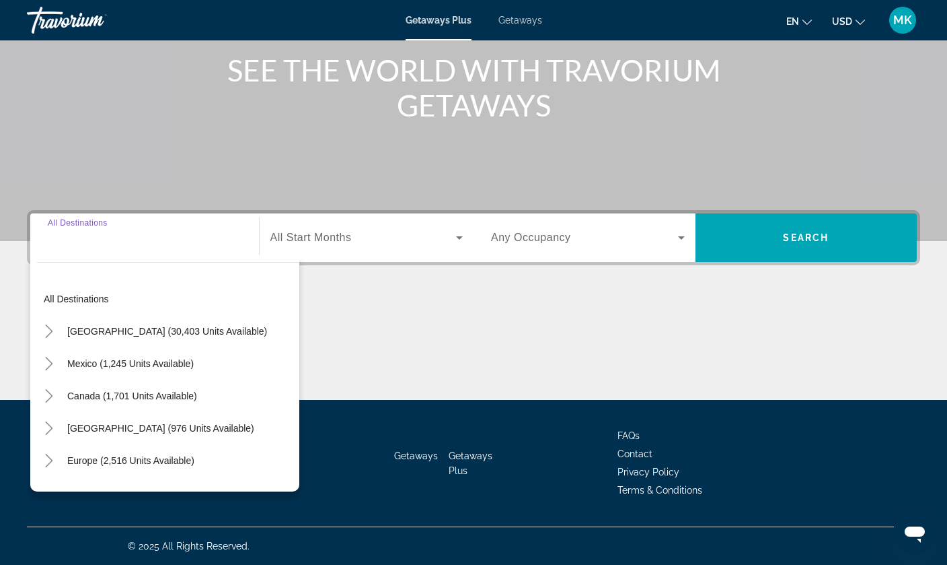
click at [520, 26] on div "Getaways Plus Getaways en English Español Français Italiano Português русский U…" at bounding box center [473, 20] width 947 height 35
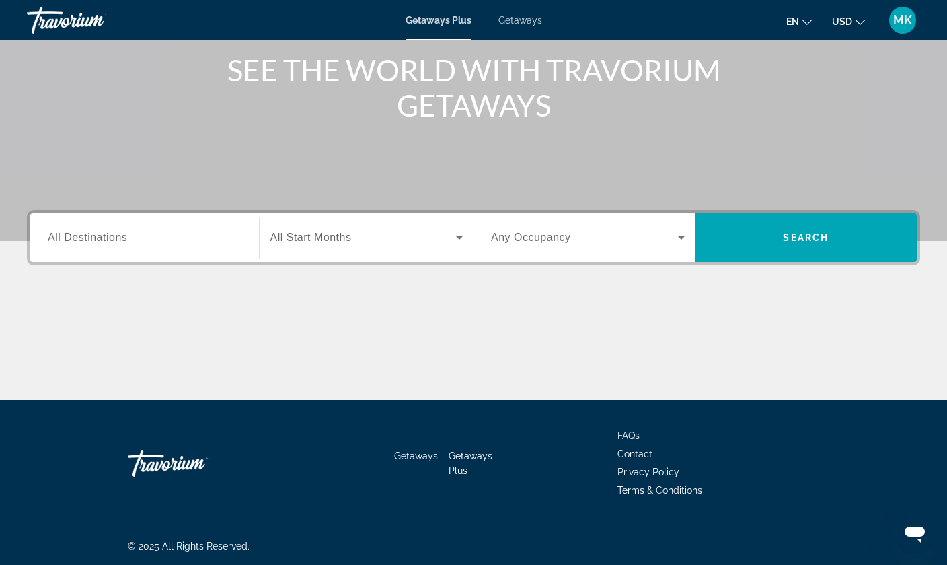
click at [520, 25] on span "Getaways" at bounding box center [521, 20] width 44 height 11
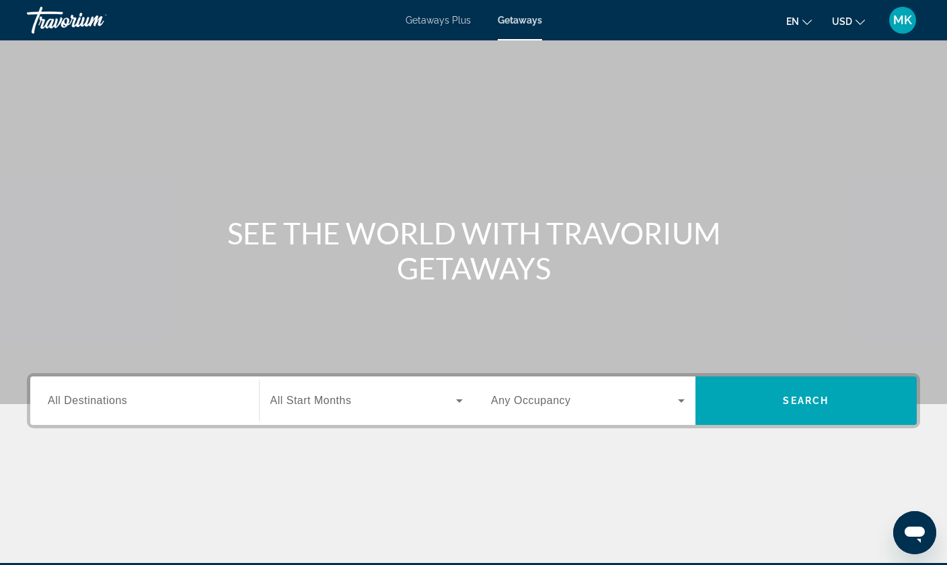
click at [295, 401] on span "All Start Months" at bounding box center [311, 399] width 81 height 11
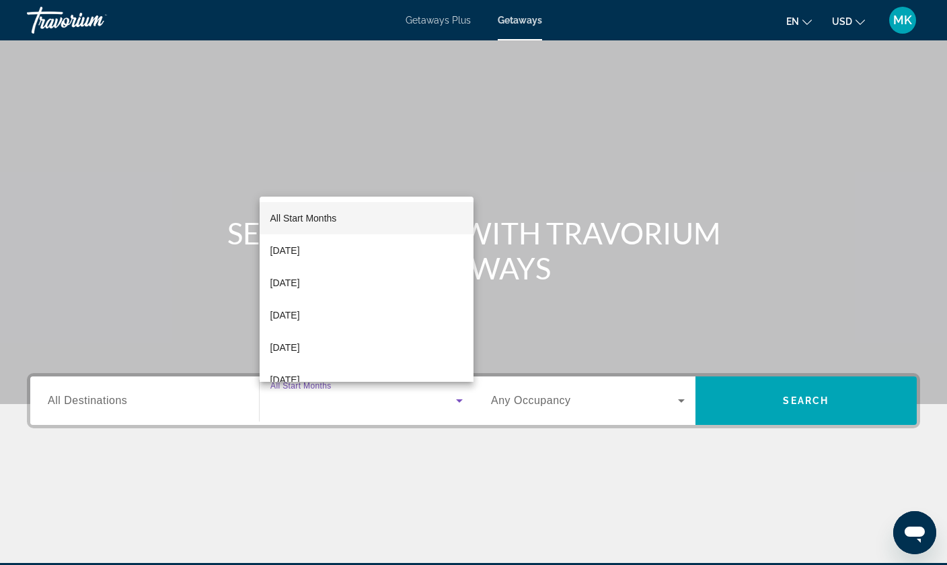
scroll to position [163, 0]
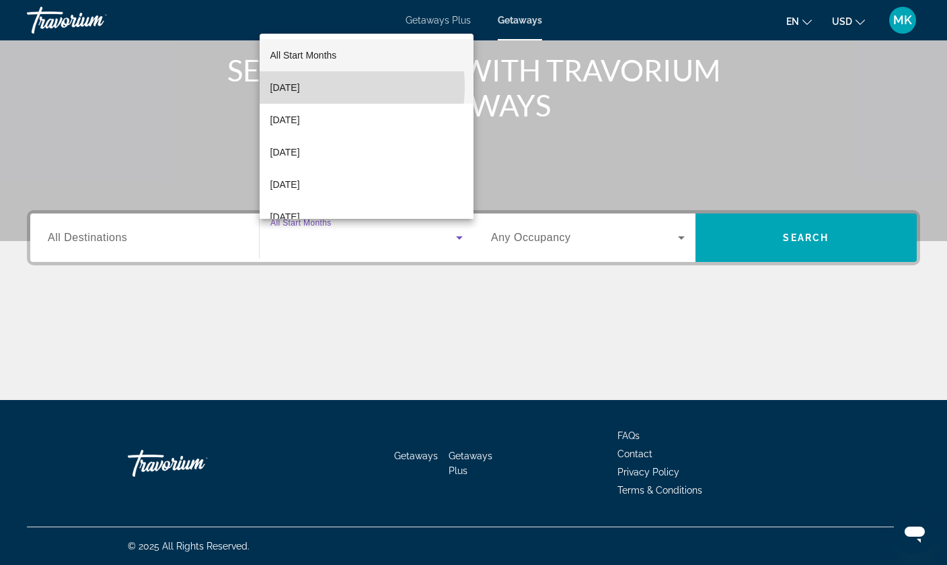
click at [300, 86] on span "[DATE]" at bounding box center [286, 87] width 30 height 16
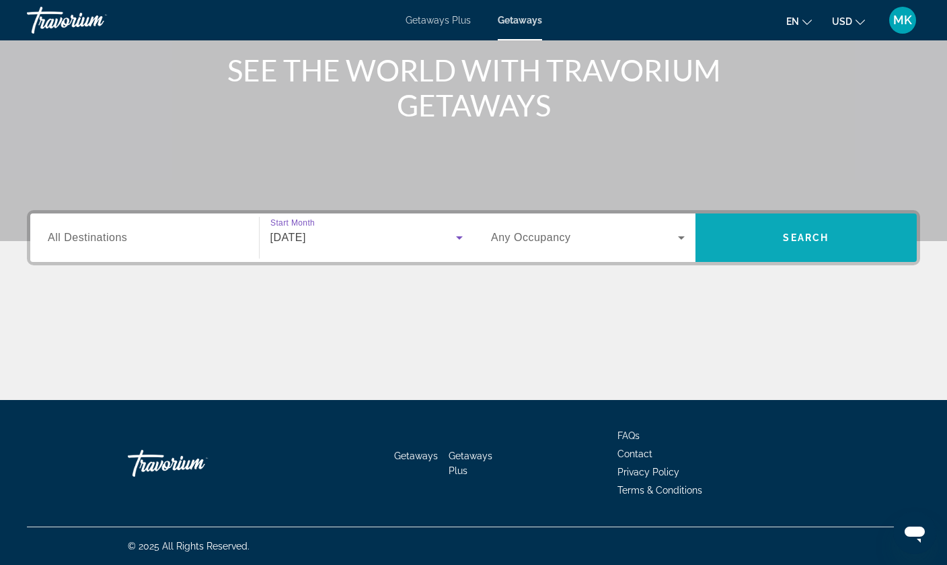
click at [790, 227] on span "Search widget" at bounding box center [807, 237] width 222 height 32
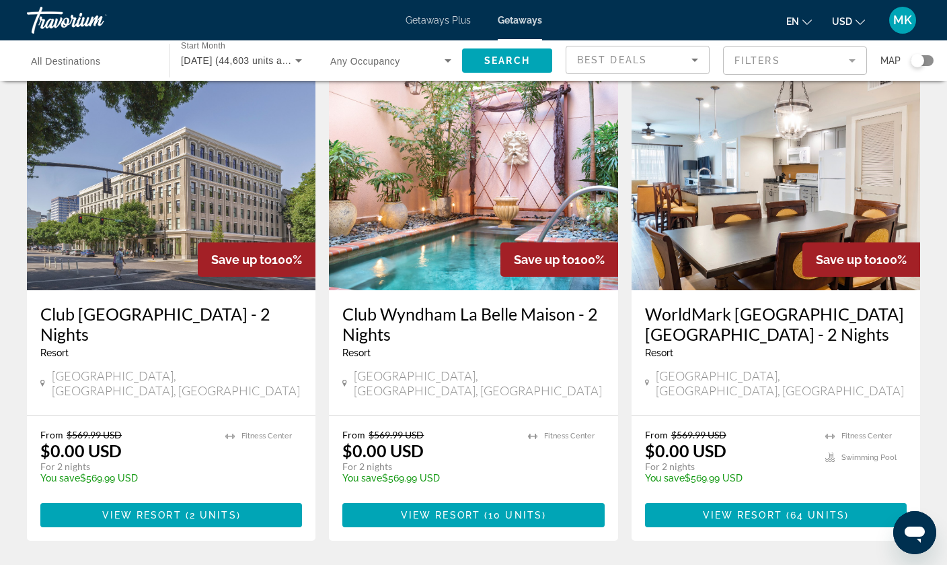
scroll to position [521, 0]
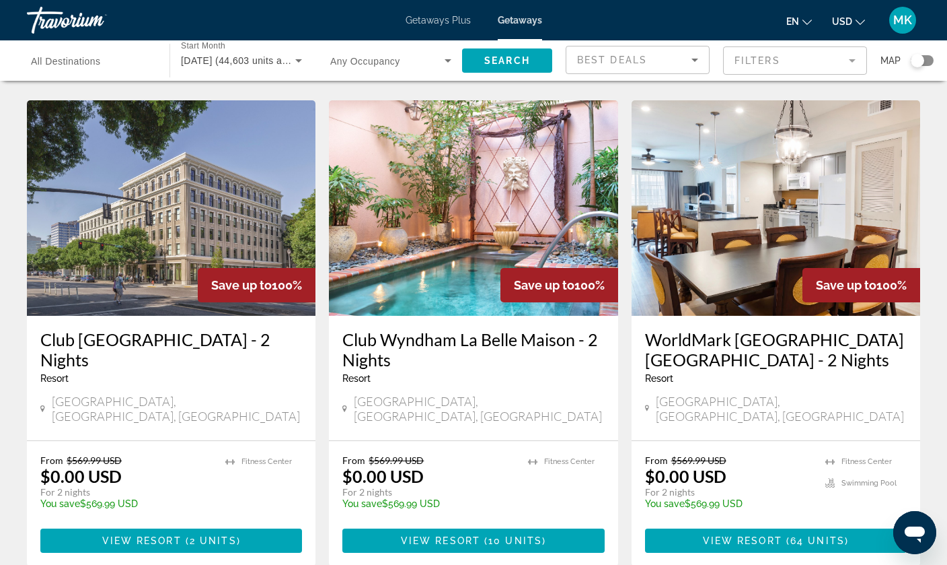
click at [120, 69] on div "Search widget" at bounding box center [91, 61] width 121 height 38
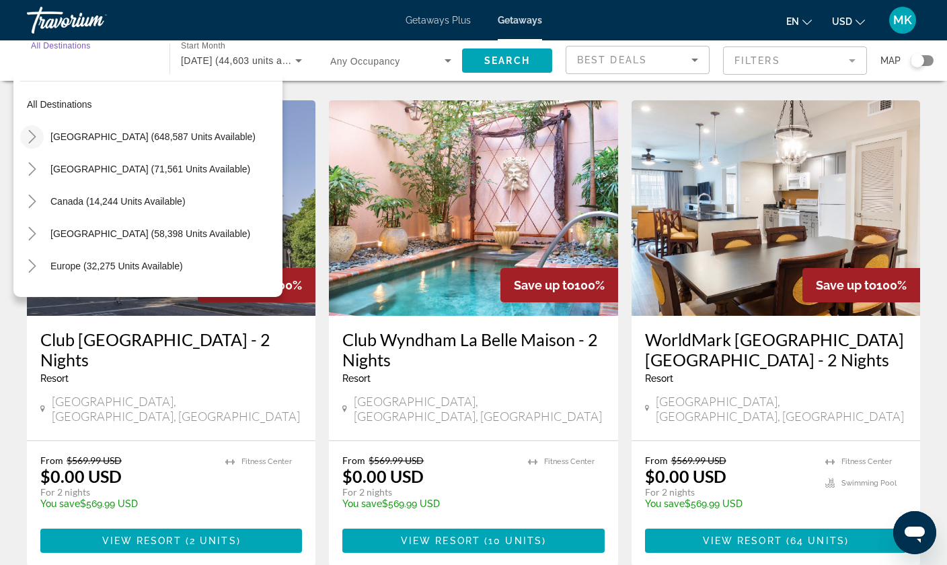
scroll to position [0, 0]
click at [38, 135] on icon "Toggle United States (648,587 units available)" at bounding box center [32, 136] width 13 height 13
click at [42, 132] on mat-icon "Toggle United States (648,587 units available)" at bounding box center [32, 137] width 24 height 24
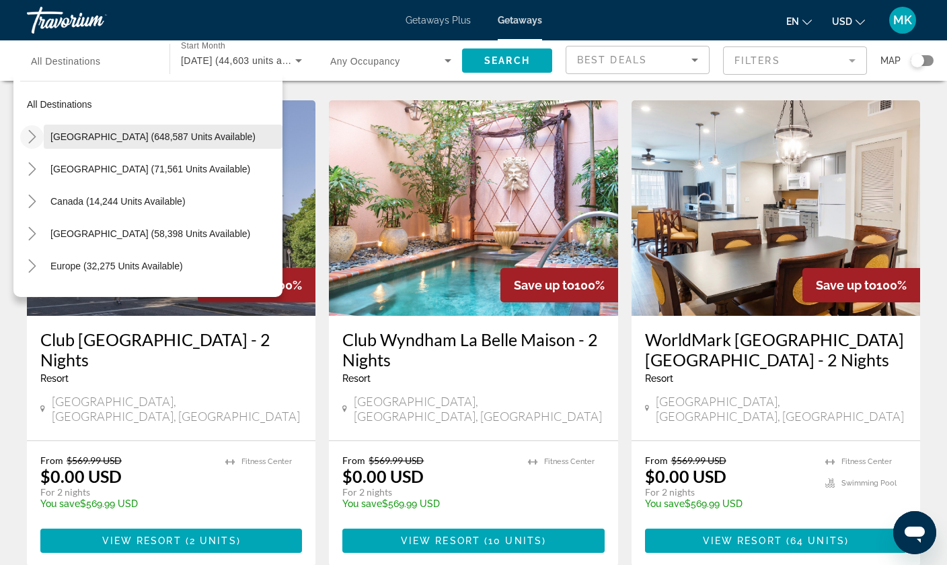
click at [62, 134] on span "[GEOGRAPHIC_DATA] (648,587 units available)" at bounding box center [152, 136] width 205 height 11
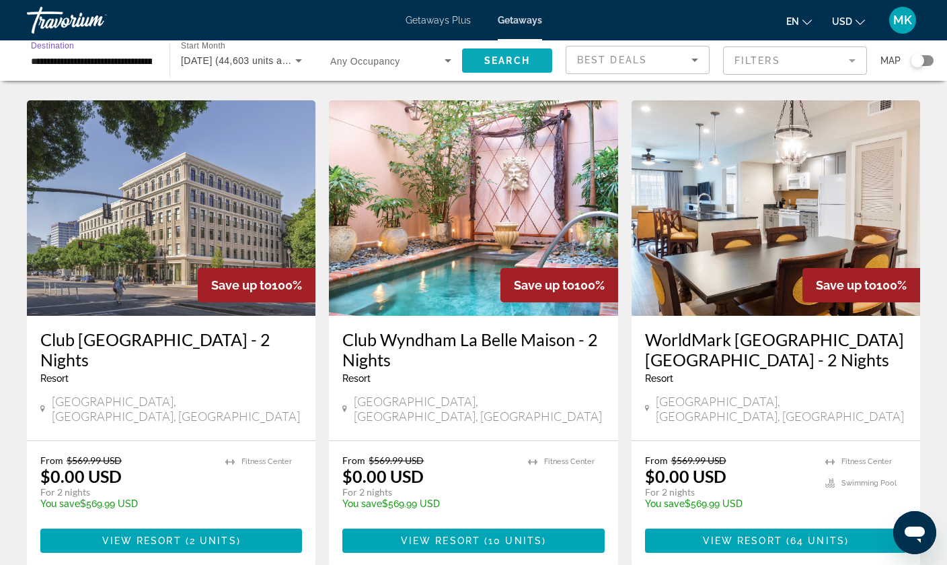
click at [491, 59] on span "Search" at bounding box center [508, 60] width 46 height 11
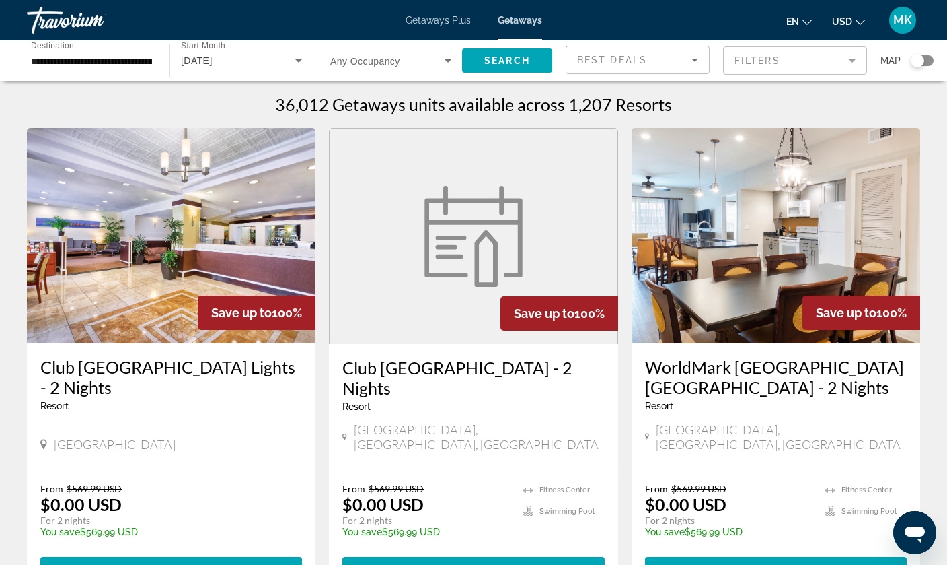
click at [912, 61] on div "Search widget" at bounding box center [917, 60] width 13 height 13
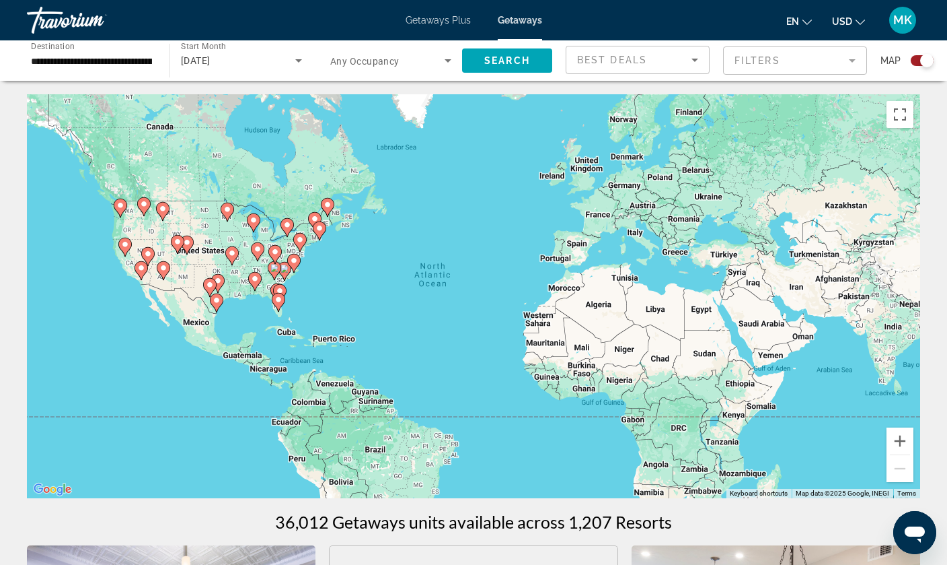
click at [317, 346] on div "To activate drag with keyboard, press Alt + Enter. Once in keyboard drag state,…" at bounding box center [474, 296] width 894 height 404
click at [322, 342] on div "To activate drag with keyboard, press Alt + Enter. Once in keyboard drag state,…" at bounding box center [474, 296] width 894 height 404
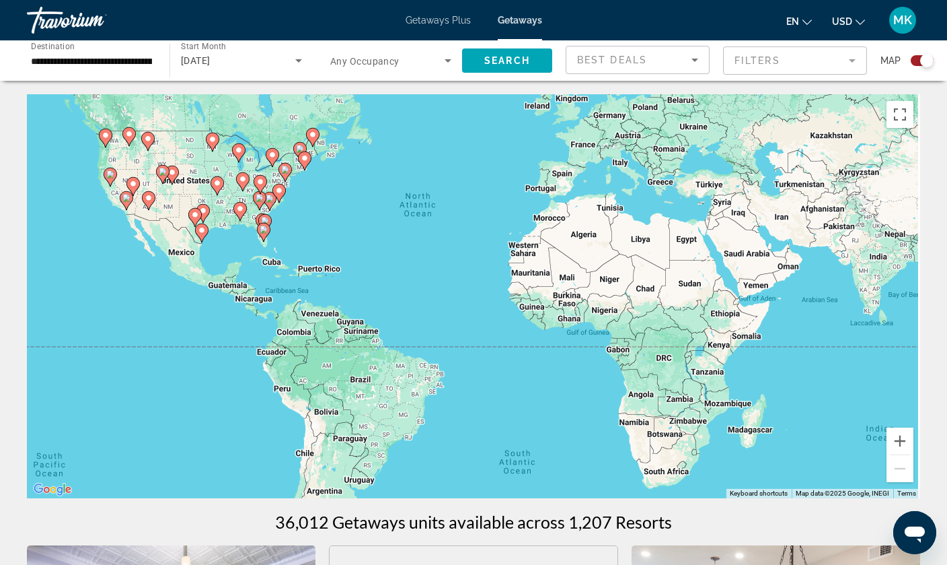
drag, startPoint x: 340, startPoint y: 345, endPoint x: 321, endPoint y: 269, distance: 78.3
click at [321, 269] on div "To activate drag with keyboard, press Alt + Enter. Once in keyboard drag state,…" at bounding box center [474, 296] width 894 height 404
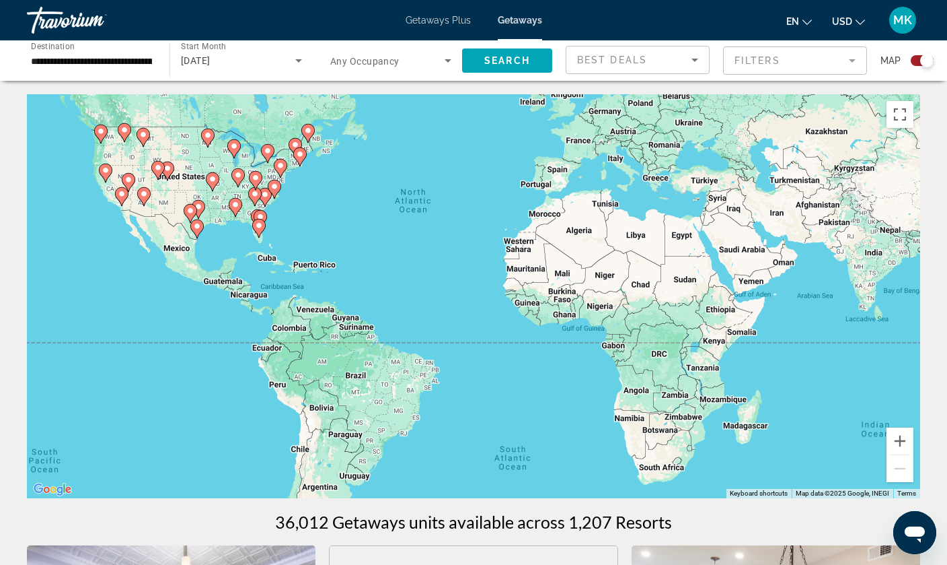
click at [295, 262] on div "To activate drag with keyboard, press Alt + Enter. Once in keyboard drag state,…" at bounding box center [474, 296] width 894 height 404
click at [300, 267] on div "To activate drag with keyboard, press Alt + Enter. Once in keyboard drag state,…" at bounding box center [474, 296] width 894 height 404
click at [131, 61] on input "**********" at bounding box center [91, 61] width 121 height 16
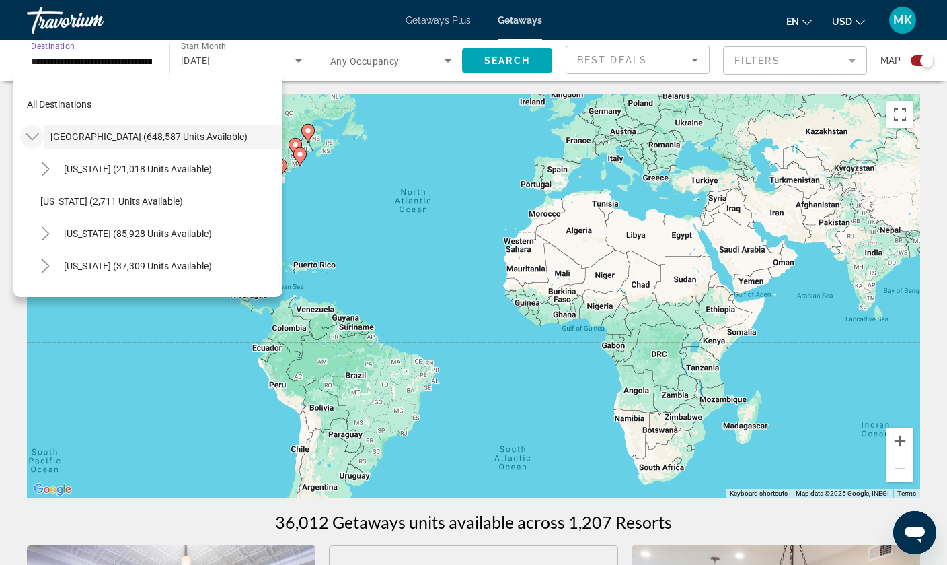
click at [37, 132] on icon "Toggle United States (648,587 units available)" at bounding box center [32, 136] width 13 height 13
click at [28, 237] on icon "Toggle Caribbean & Atlantic Islands (58,398 units available)" at bounding box center [32, 233] width 13 height 13
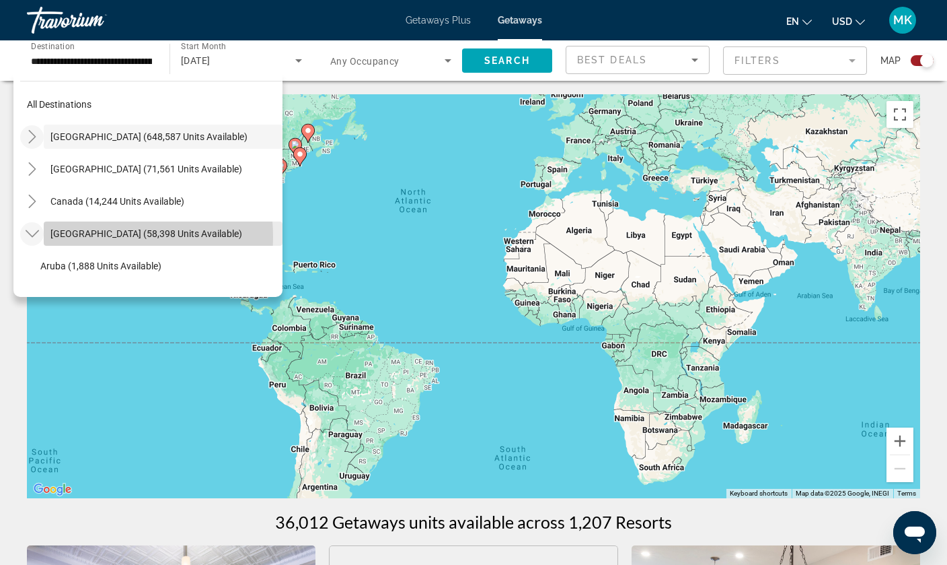
click at [87, 237] on span "[GEOGRAPHIC_DATA] (58,398 units available)" at bounding box center [146, 233] width 192 height 11
type input "**********"
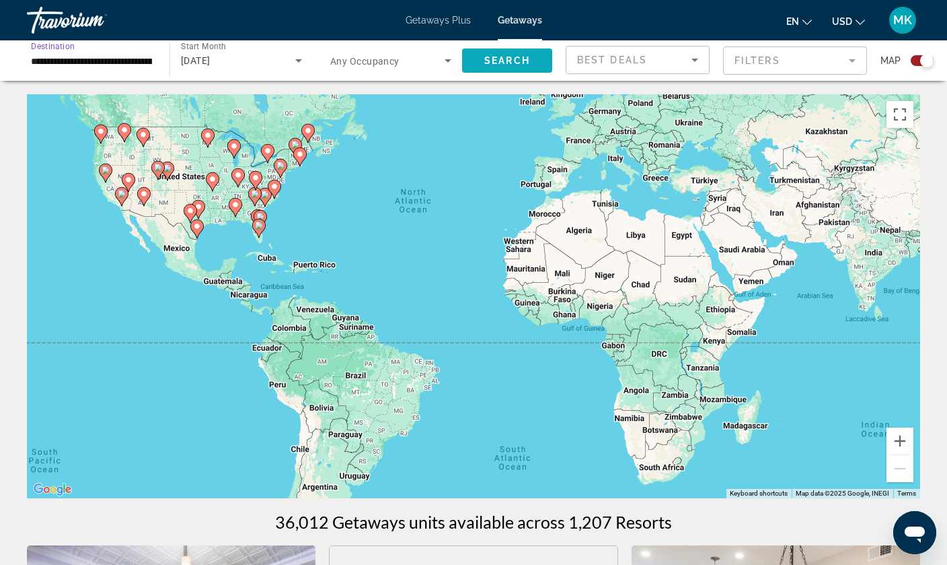
click at [510, 52] on span "Search widget" at bounding box center [507, 60] width 90 height 32
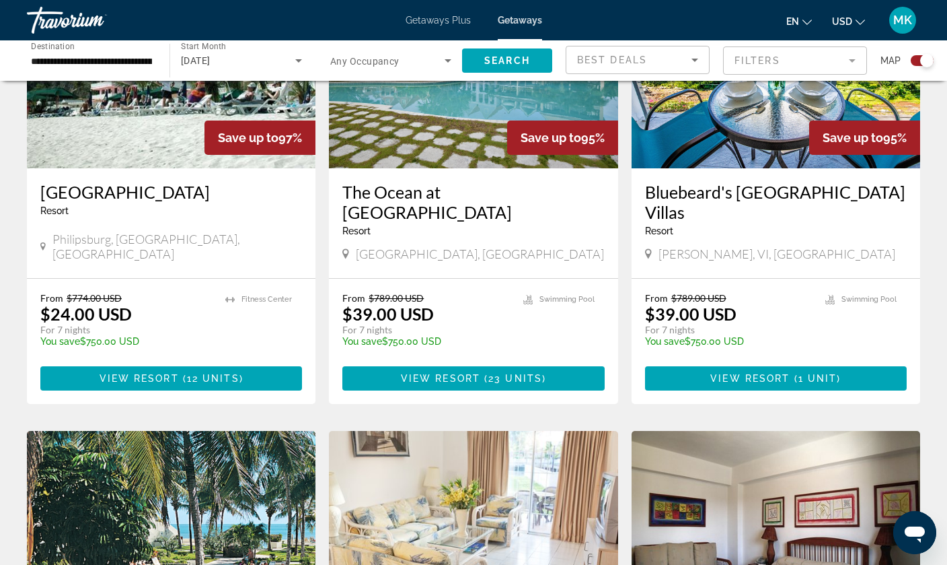
scroll to position [1063, 0]
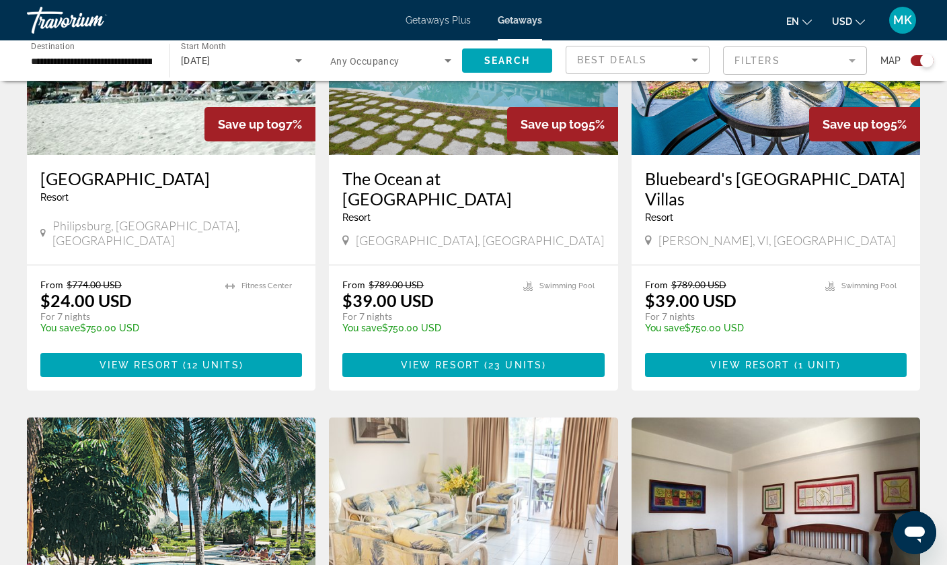
click at [721, 137] on img "Main content" at bounding box center [776, 46] width 289 height 215
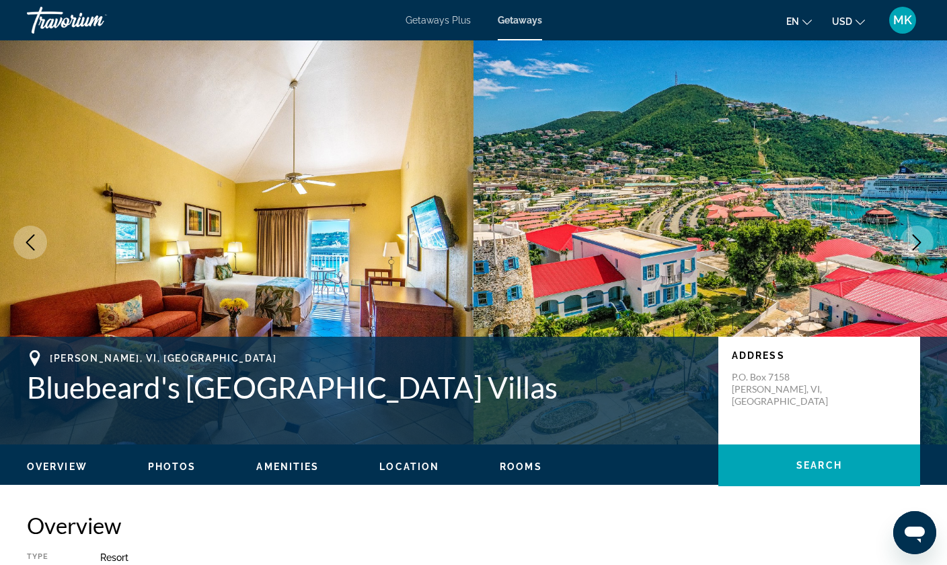
click at [925, 234] on button "Next image" at bounding box center [917, 242] width 34 height 34
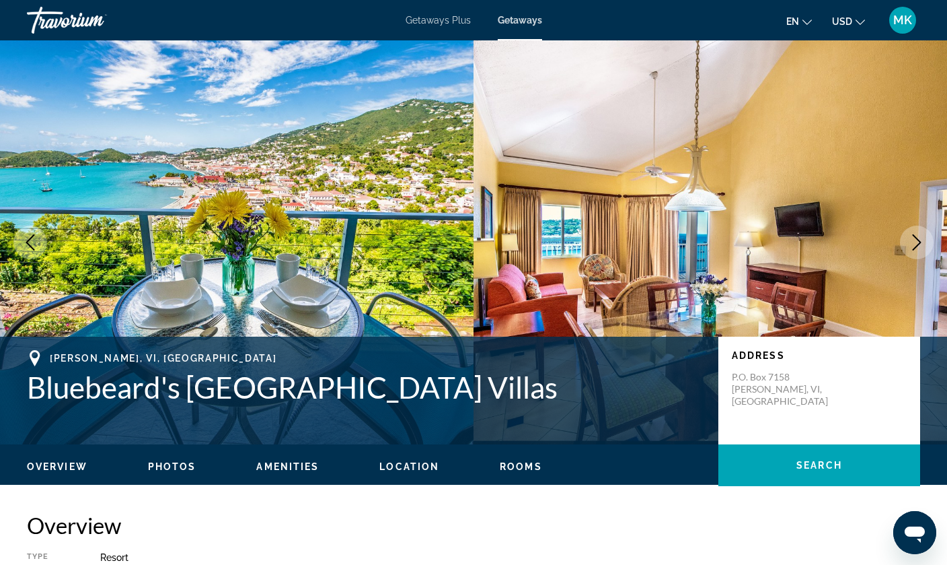
click at [925, 236] on button "Next image" at bounding box center [917, 242] width 34 height 34
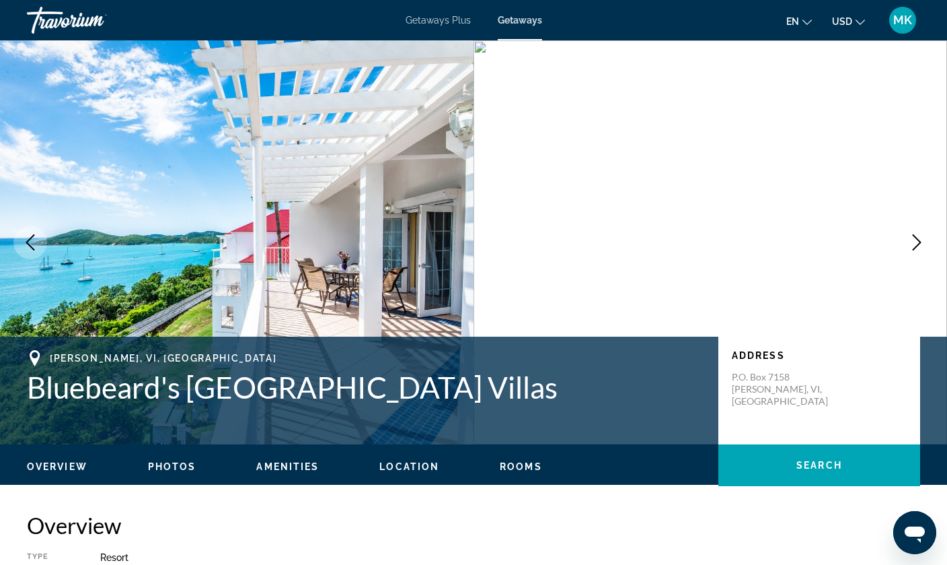
click at [925, 236] on button "Next image" at bounding box center [917, 242] width 34 height 34
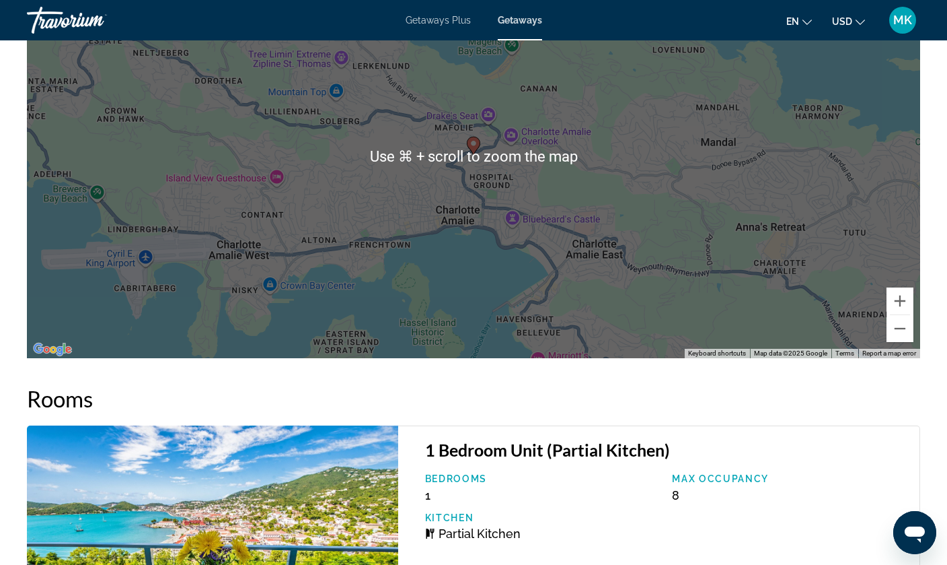
scroll to position [1750, 0]
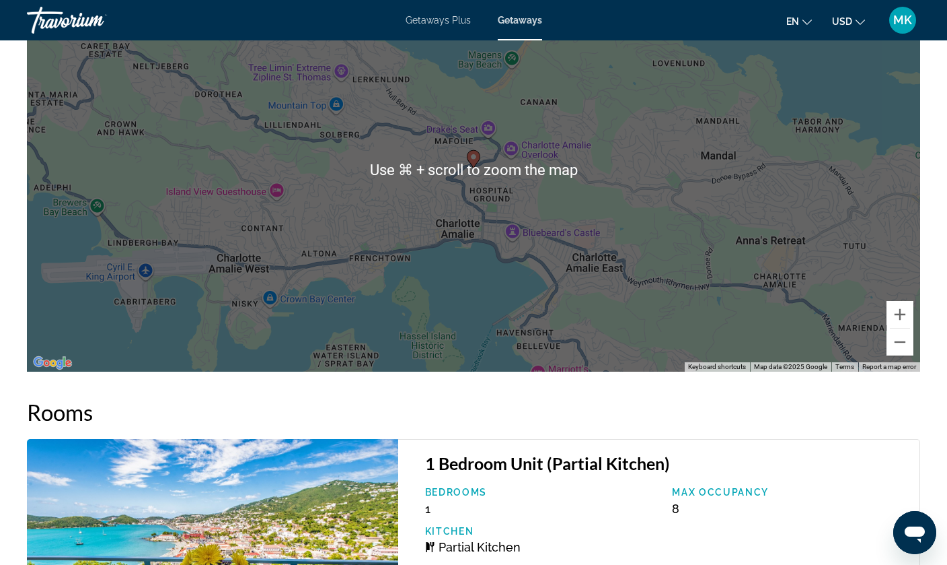
click at [472, 264] on div "To activate drag with keyboard, press Alt + Enter. Once in keyboard drag state,…" at bounding box center [474, 170] width 894 height 404
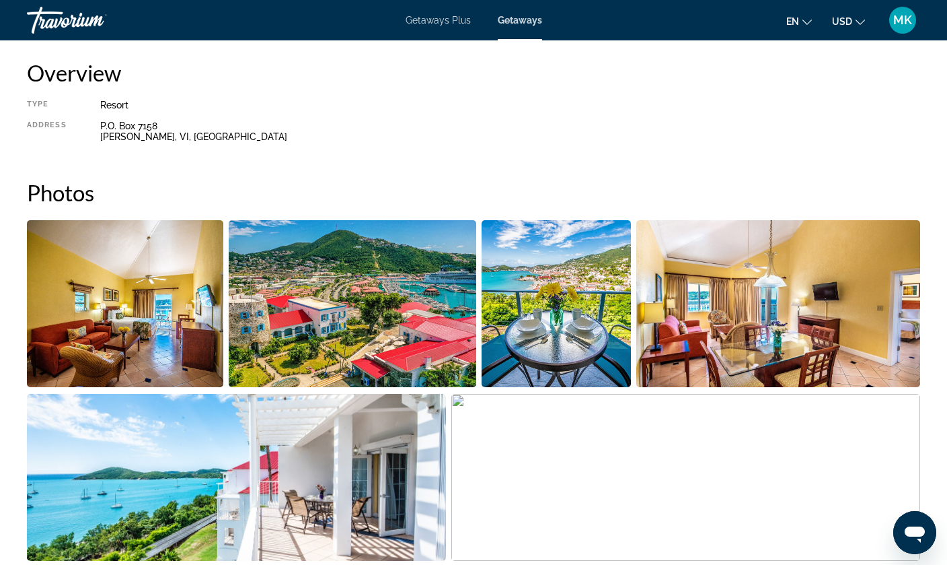
scroll to position [450, 0]
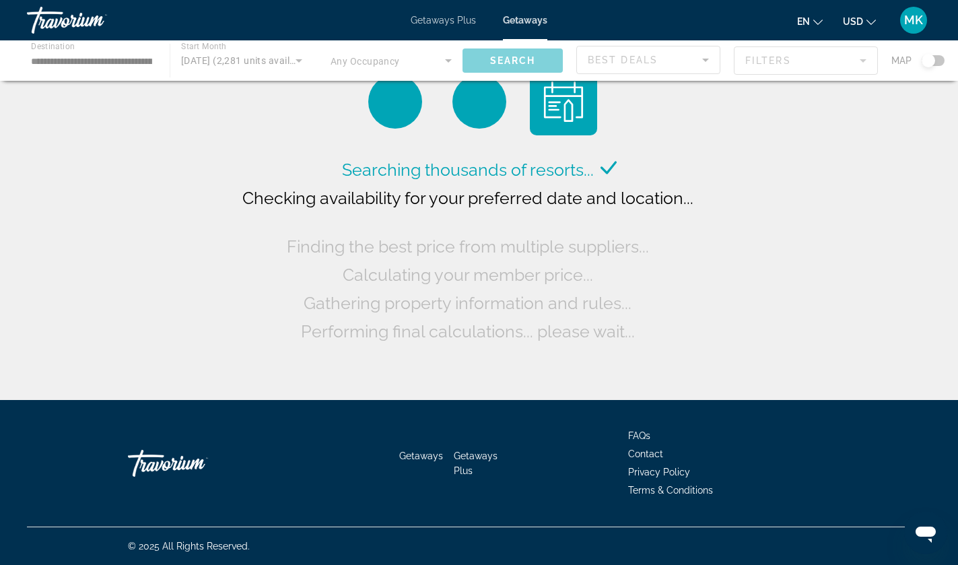
click at [451, 22] on span "Getaways Plus" at bounding box center [442, 20] width 65 height 11
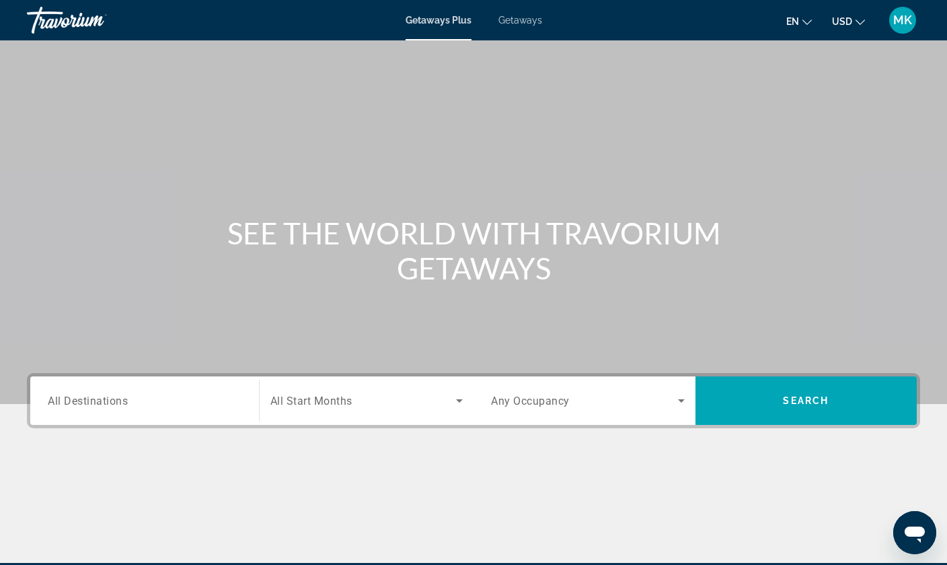
click at [188, 390] on div "Search widget" at bounding box center [145, 401] width 194 height 38
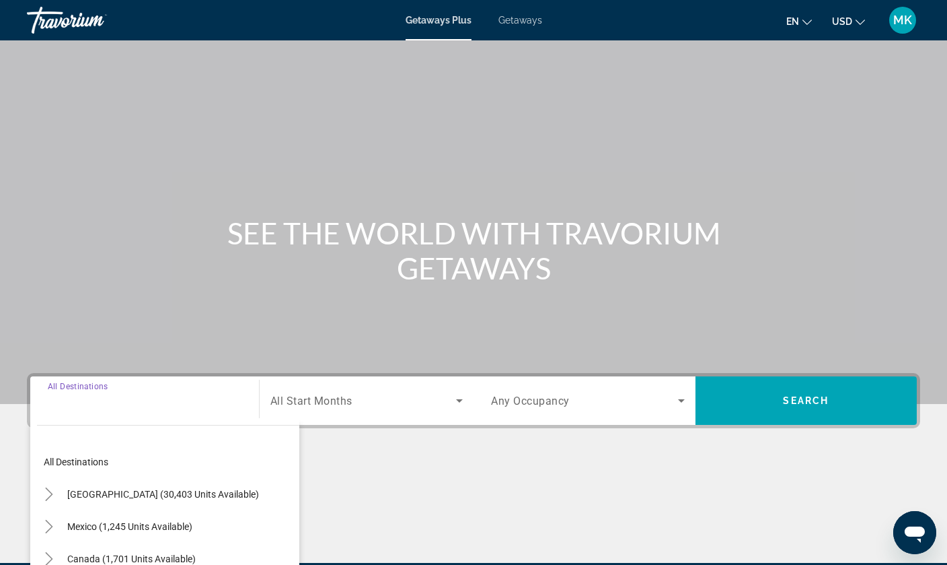
scroll to position [163, 0]
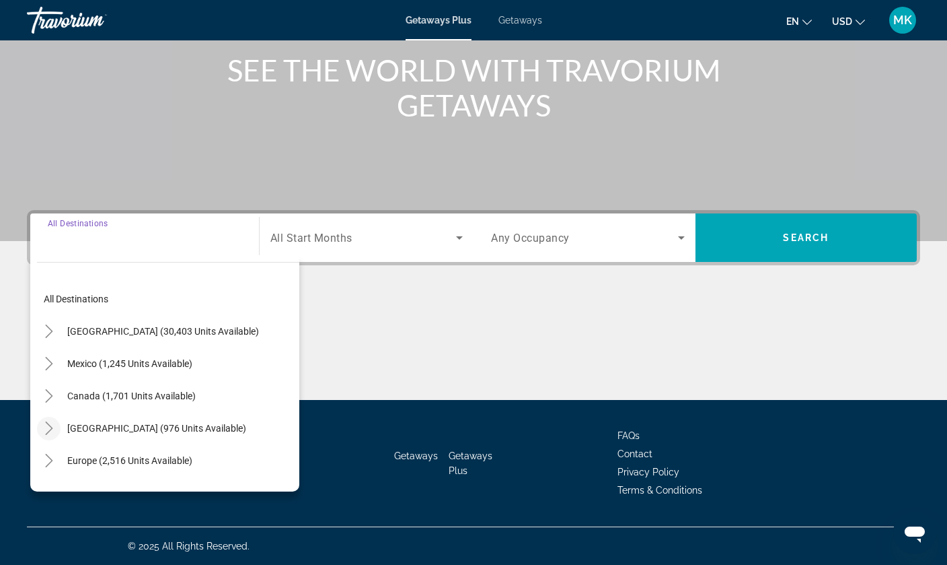
click at [53, 427] on icon "Toggle Caribbean & Atlantic Islands (976 units available)" at bounding box center [48, 427] width 13 height 13
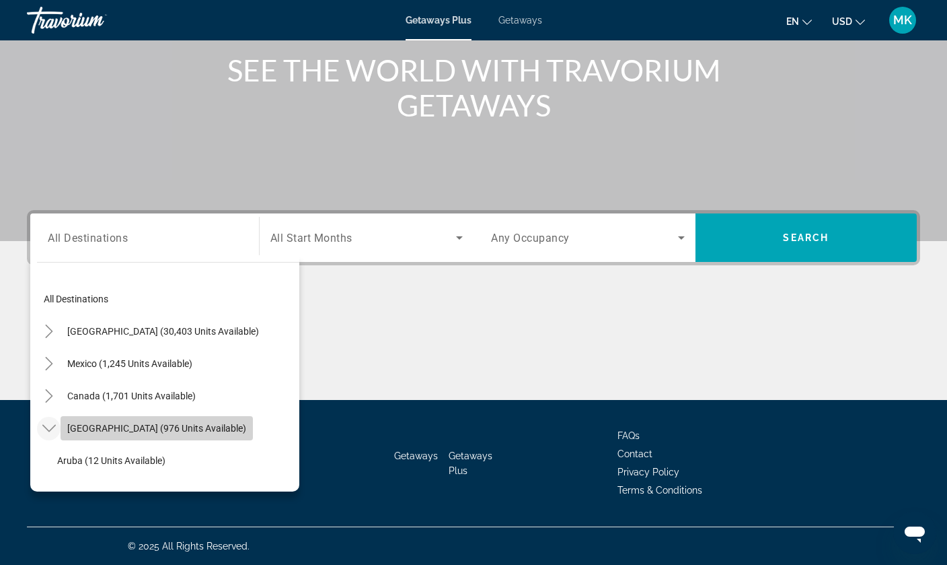
click at [98, 431] on span "[GEOGRAPHIC_DATA] (976 units available)" at bounding box center [156, 428] width 179 height 11
type input "**********"
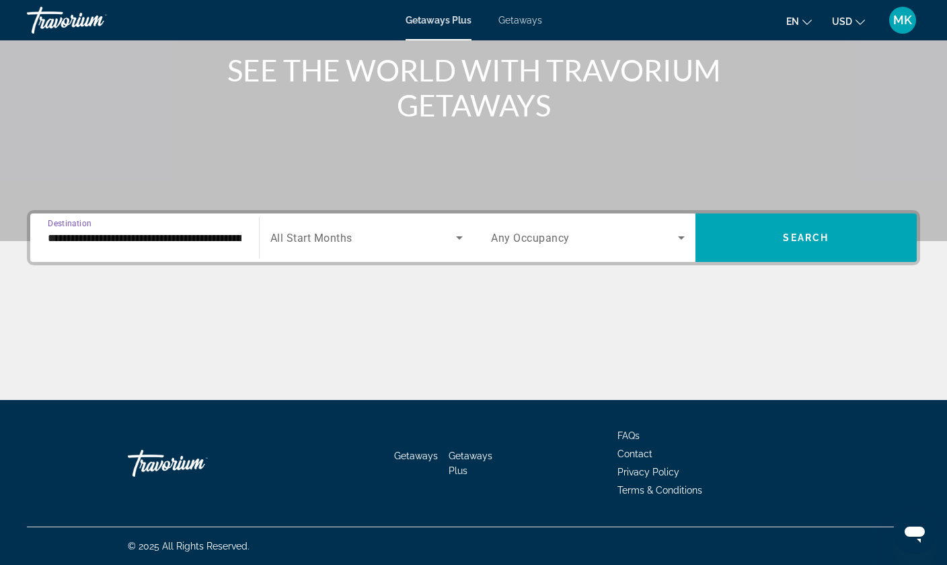
click at [416, 219] on div "Search widget" at bounding box center [367, 238] width 193 height 38
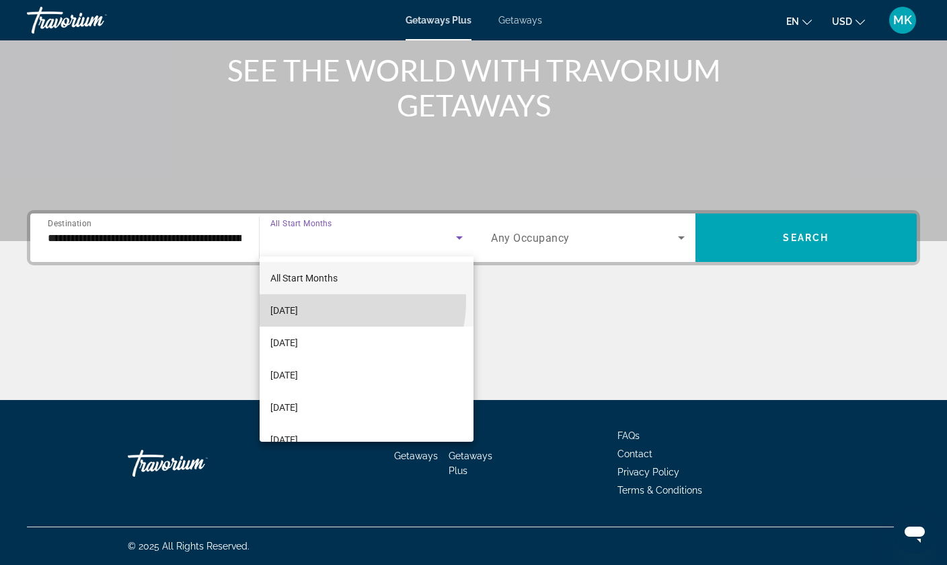
click at [334, 301] on mat-option "[DATE]" at bounding box center [367, 310] width 215 height 32
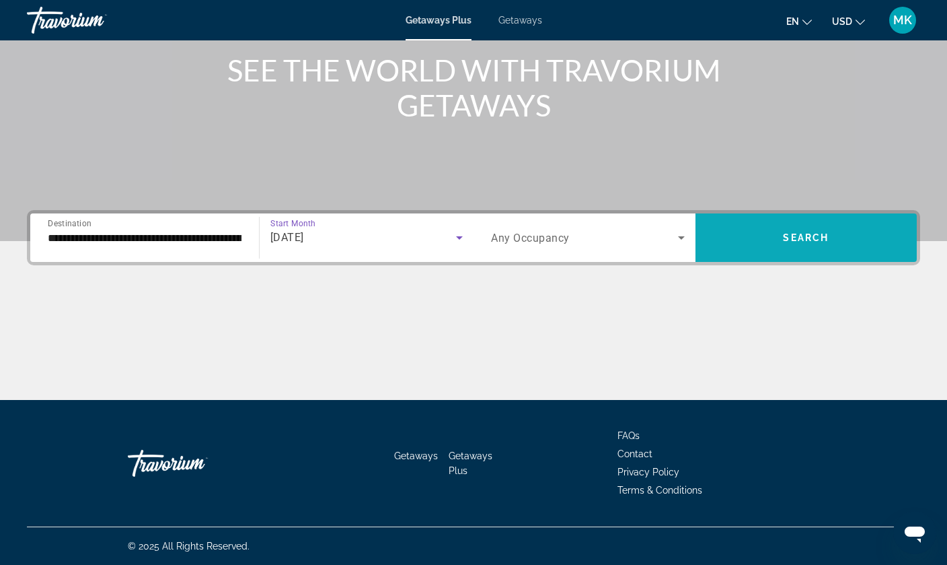
click at [772, 242] on span "Search widget" at bounding box center [807, 237] width 222 height 32
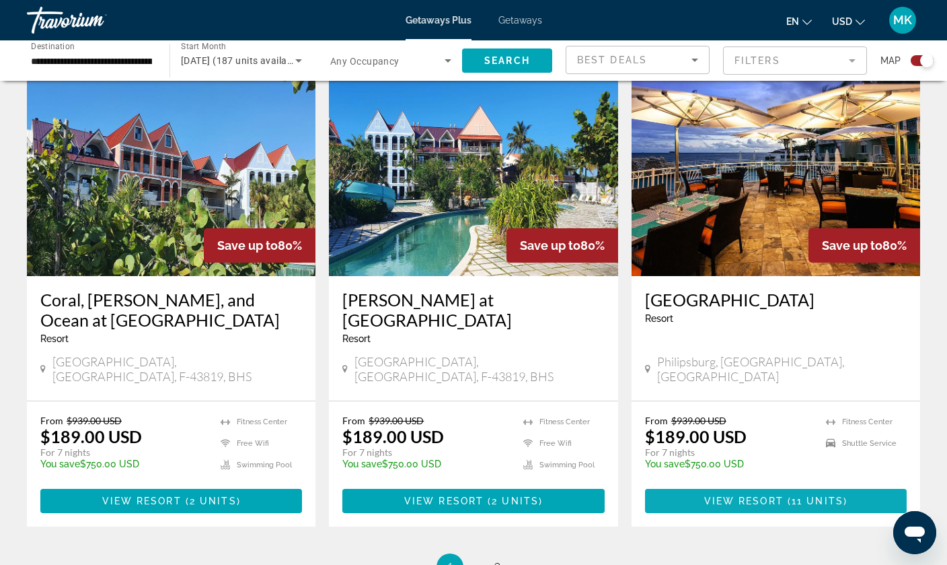
scroll to position [1945, 0]
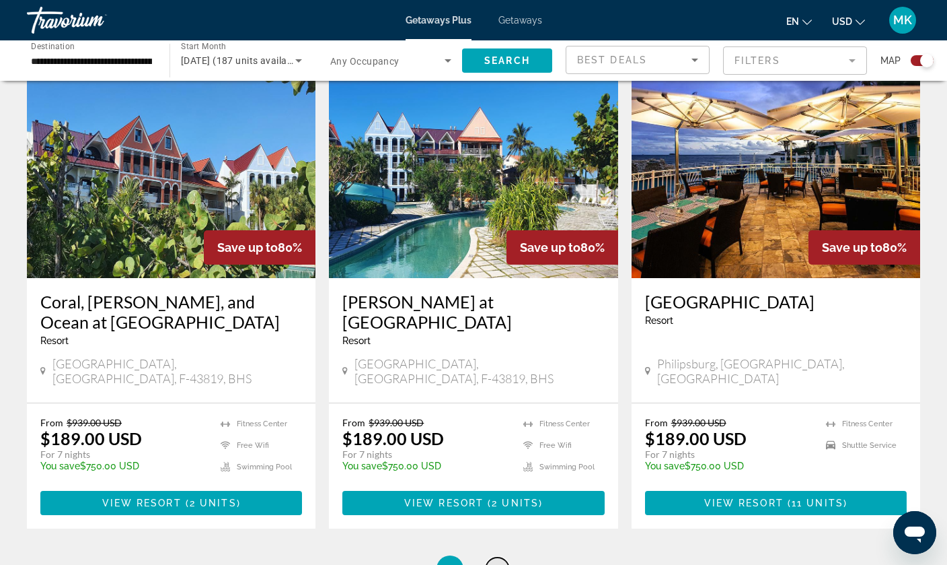
click at [497, 561] on span "2" at bounding box center [497, 568] width 7 height 15
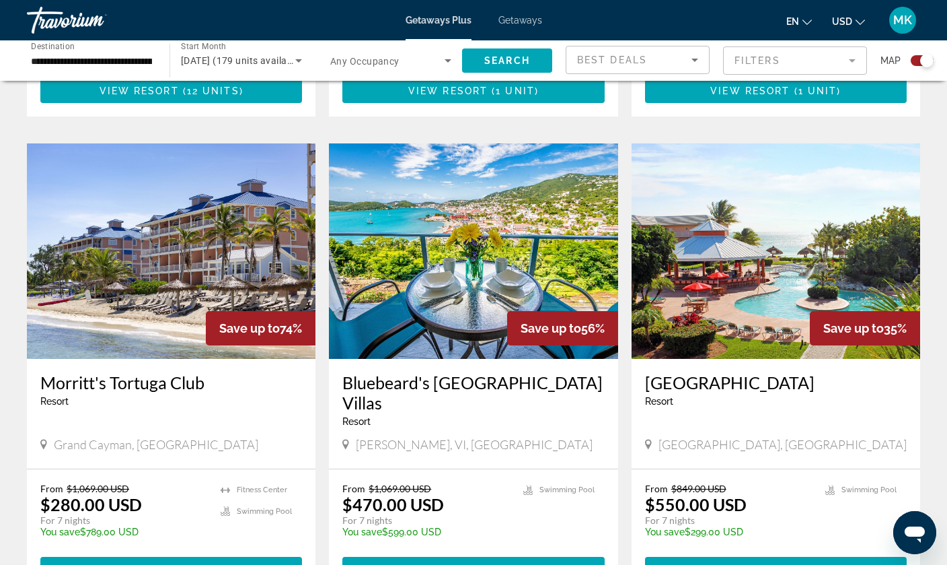
scroll to position [1898, 0]
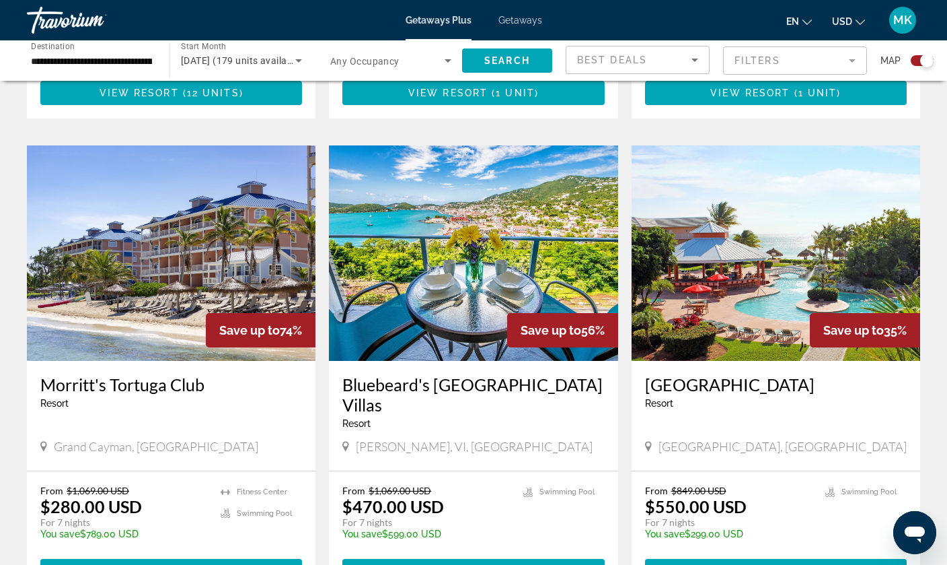
click at [178, 149] on img "Main content" at bounding box center [171, 252] width 289 height 215
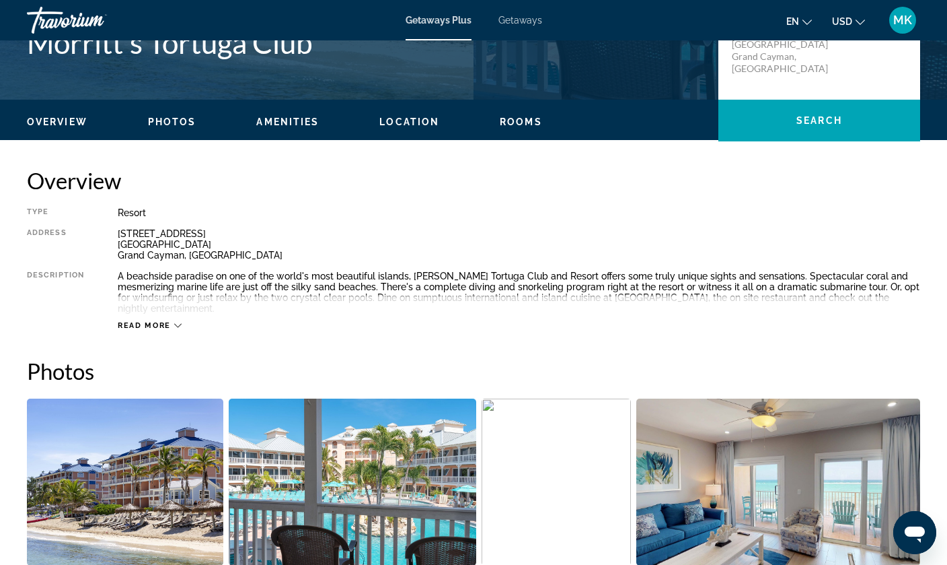
scroll to position [386, 0]
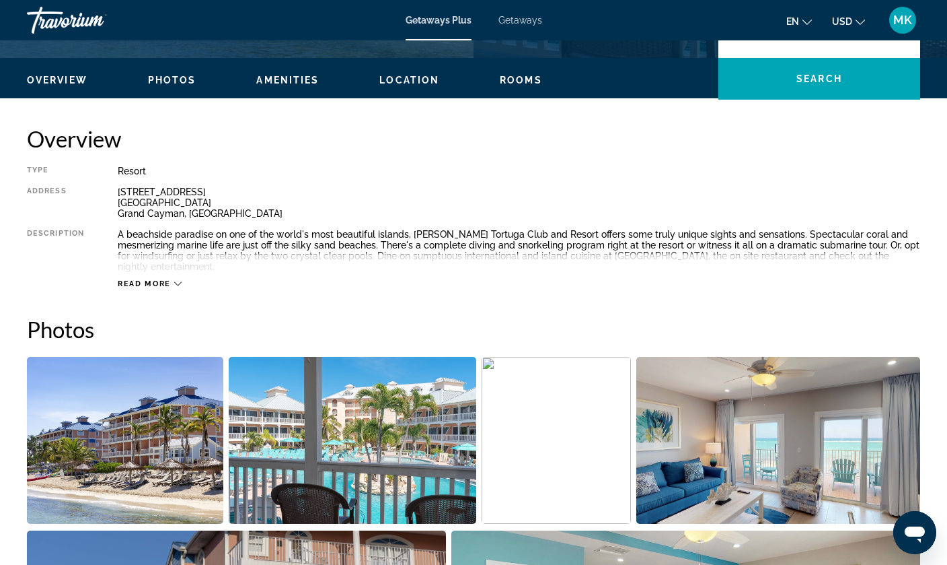
click at [167, 279] on span "Read more" at bounding box center [144, 283] width 53 height 9
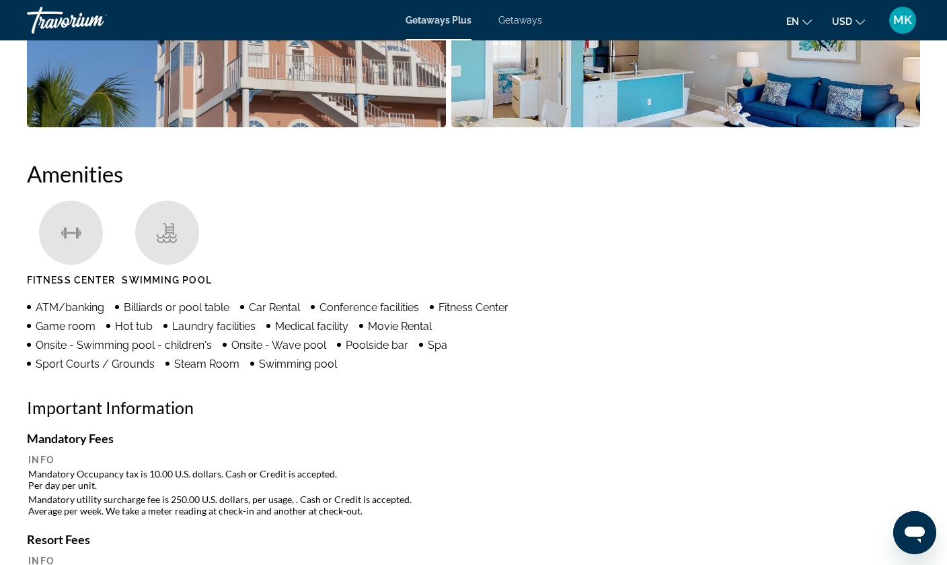
scroll to position [900, 0]
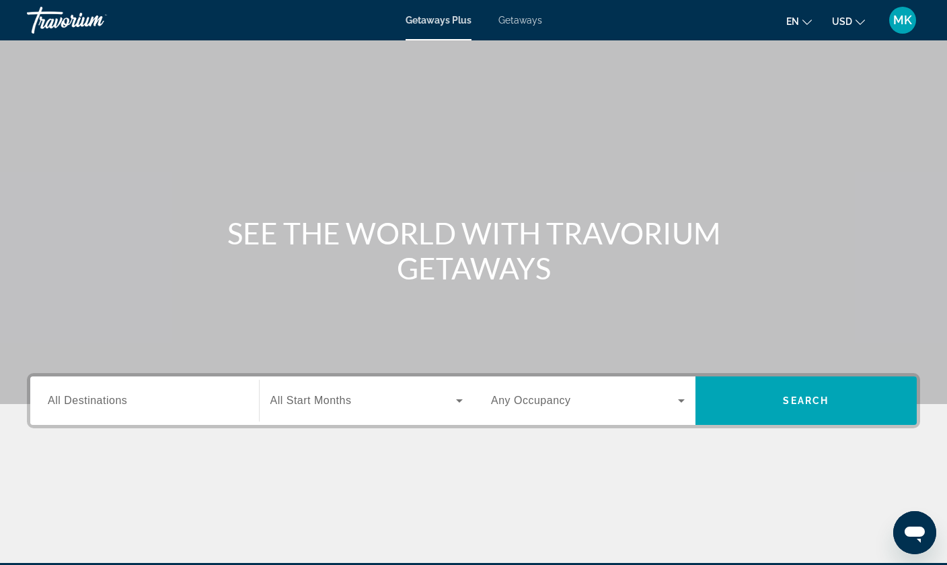
click at [204, 403] on input "Destination All Destinations" at bounding box center [145, 401] width 194 height 16
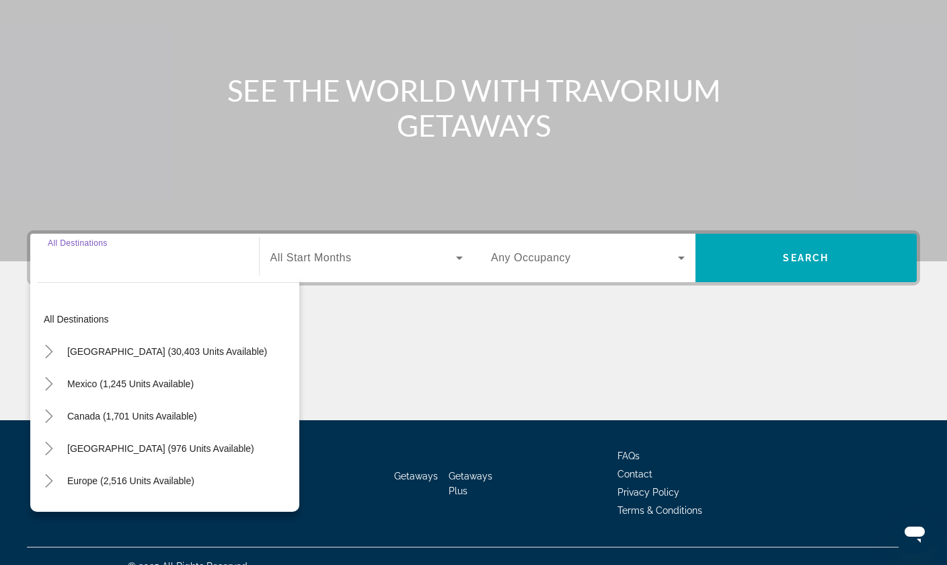
scroll to position [163, 0]
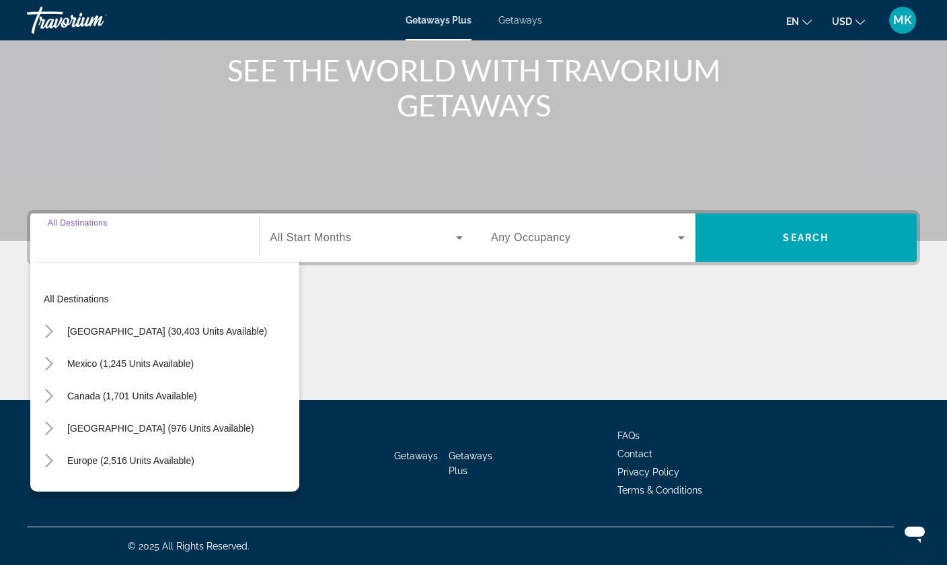
click at [312, 236] on span "All Start Months" at bounding box center [311, 236] width 81 height 11
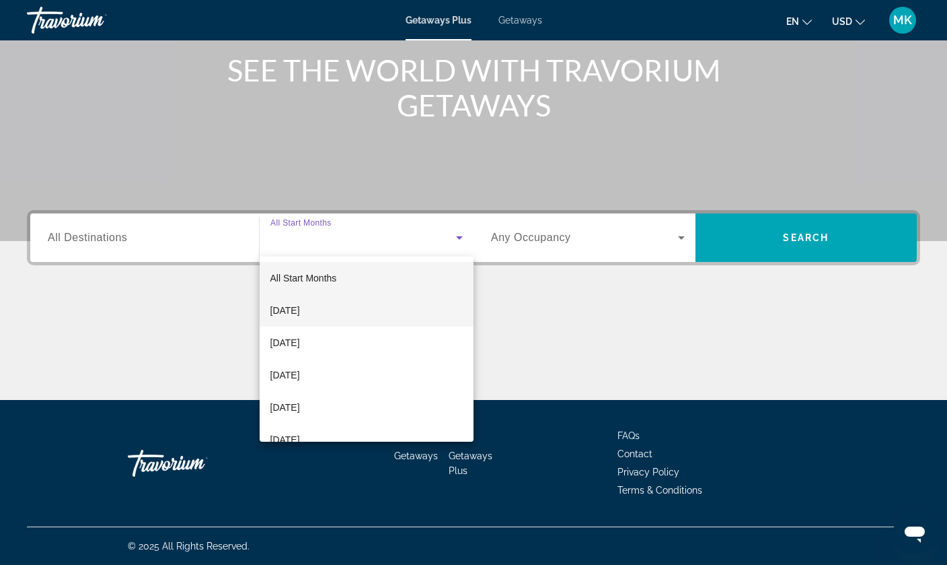
click at [300, 318] on span "[DATE]" at bounding box center [286, 310] width 30 height 16
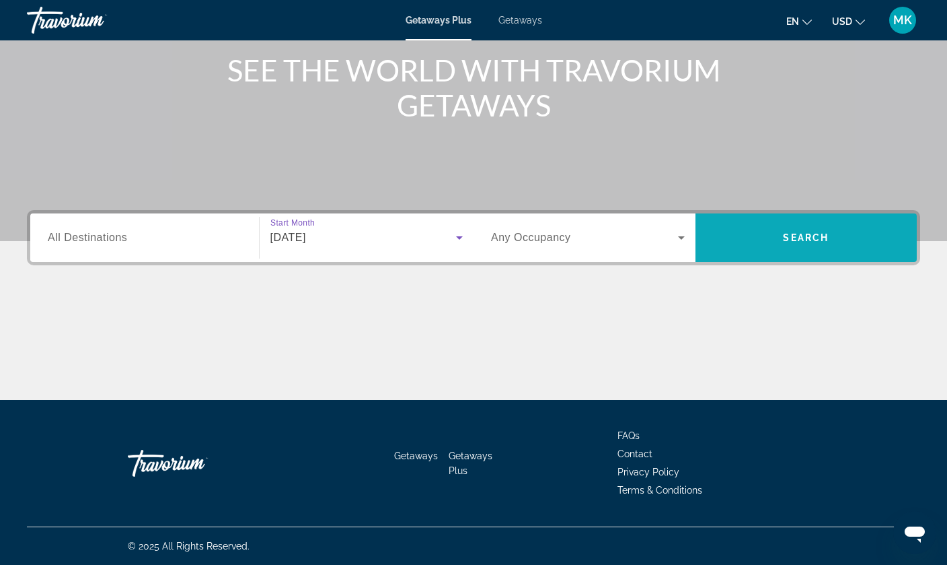
click at [791, 237] on span "Search" at bounding box center [806, 237] width 46 height 11
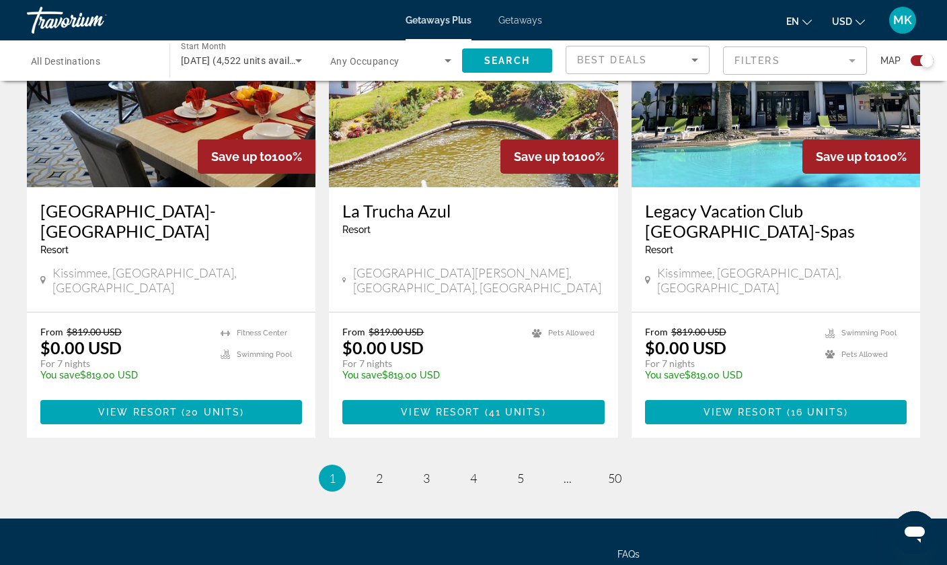
scroll to position [2091, 0]
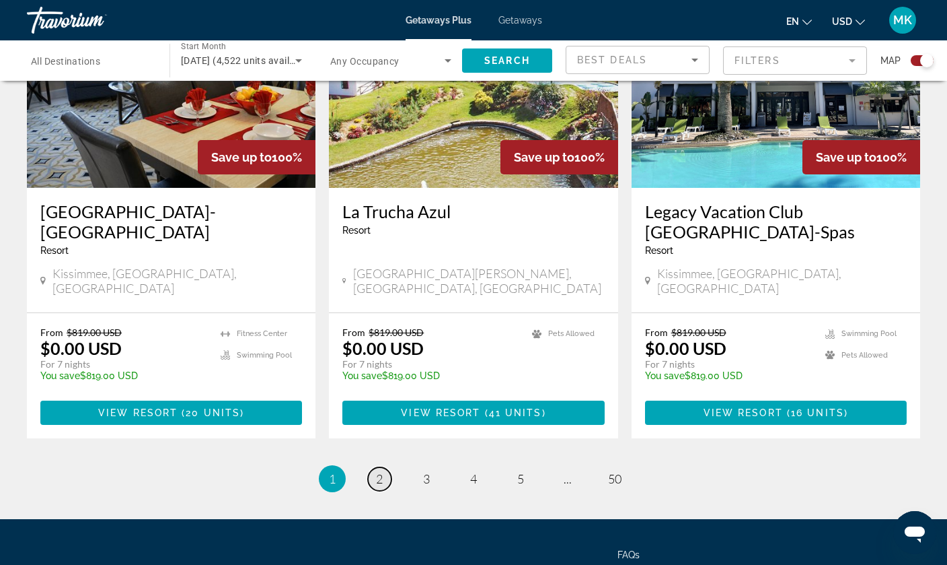
click at [386, 467] on link "page 2" at bounding box center [380, 479] width 24 height 24
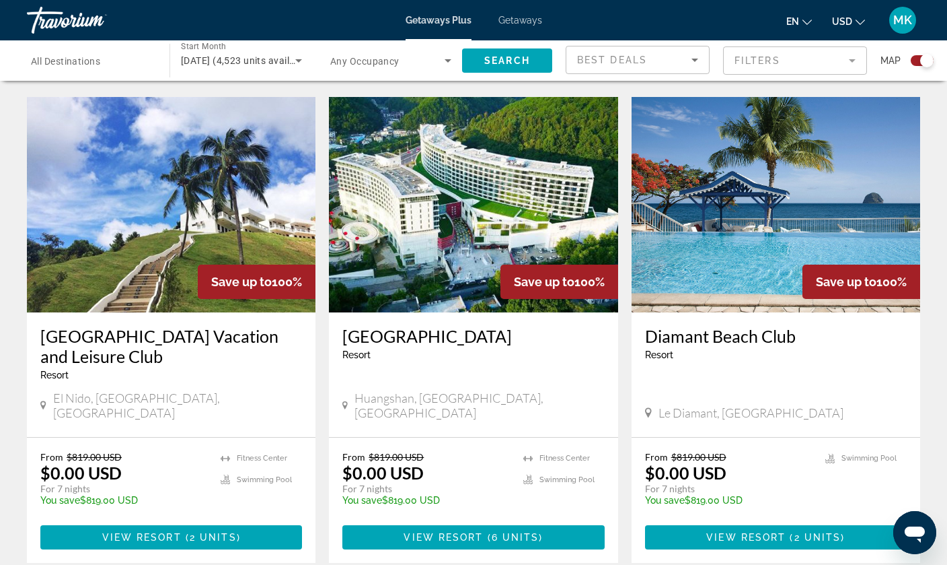
scroll to position [929, 0]
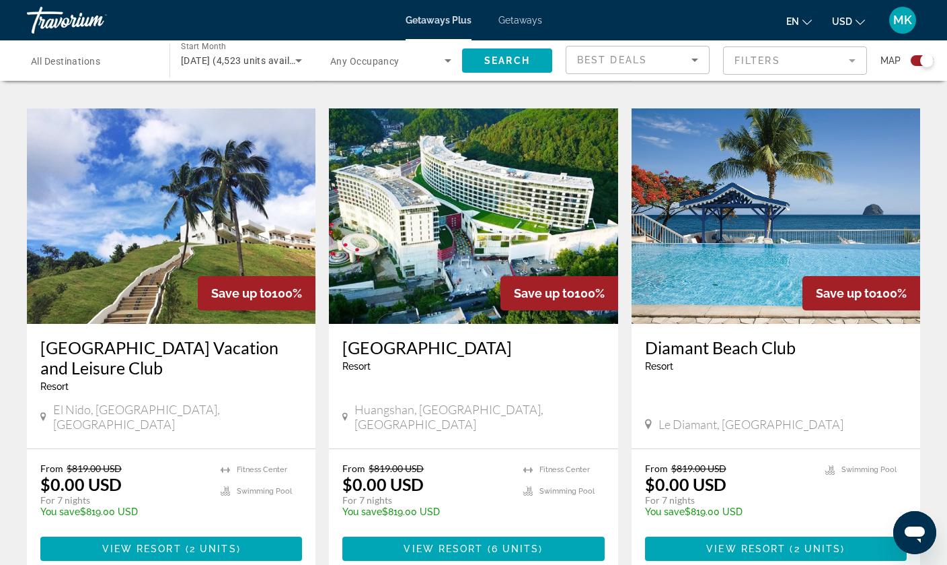
click at [731, 244] on img "Main content" at bounding box center [776, 215] width 289 height 215
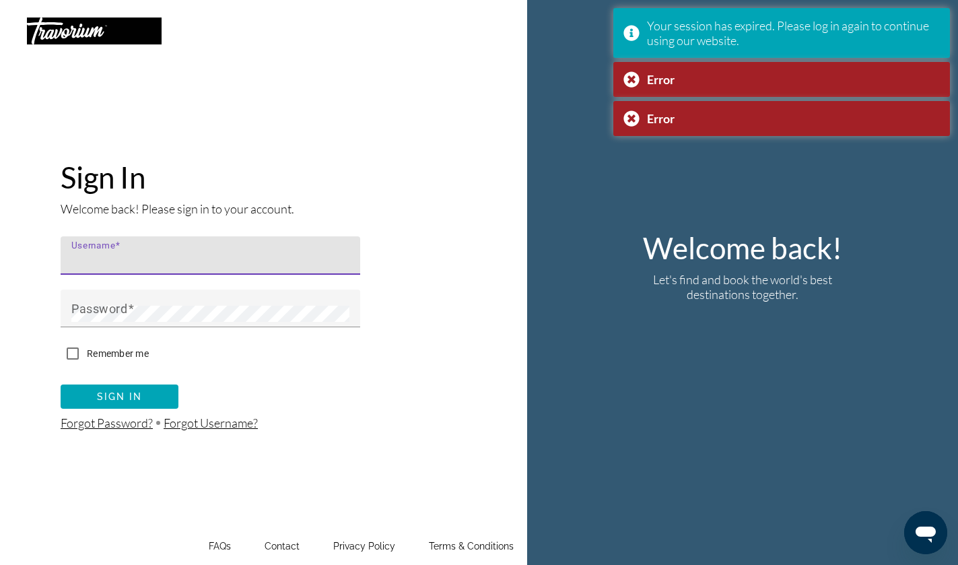
type input "**********"
click at [119, 396] on button "Sign In" at bounding box center [120, 396] width 118 height 24
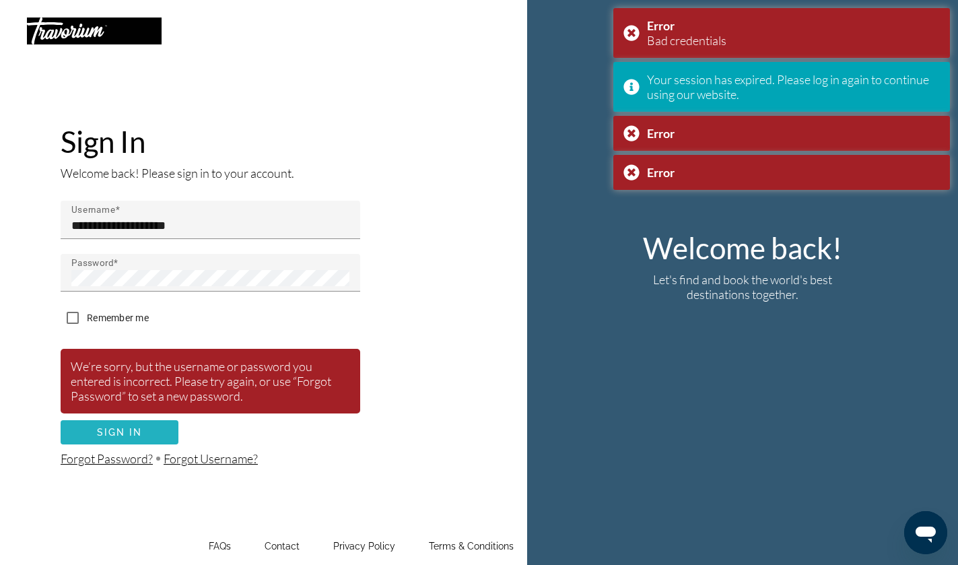
click at [109, 431] on span "Sign In" at bounding box center [120, 432] width 46 height 11
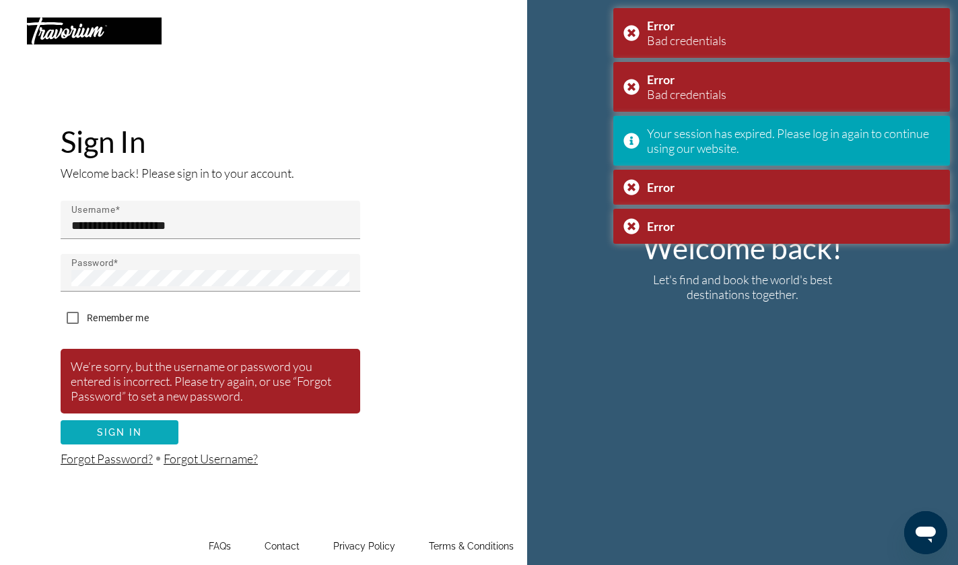
click at [109, 431] on span "Sign In" at bounding box center [120, 432] width 46 height 11
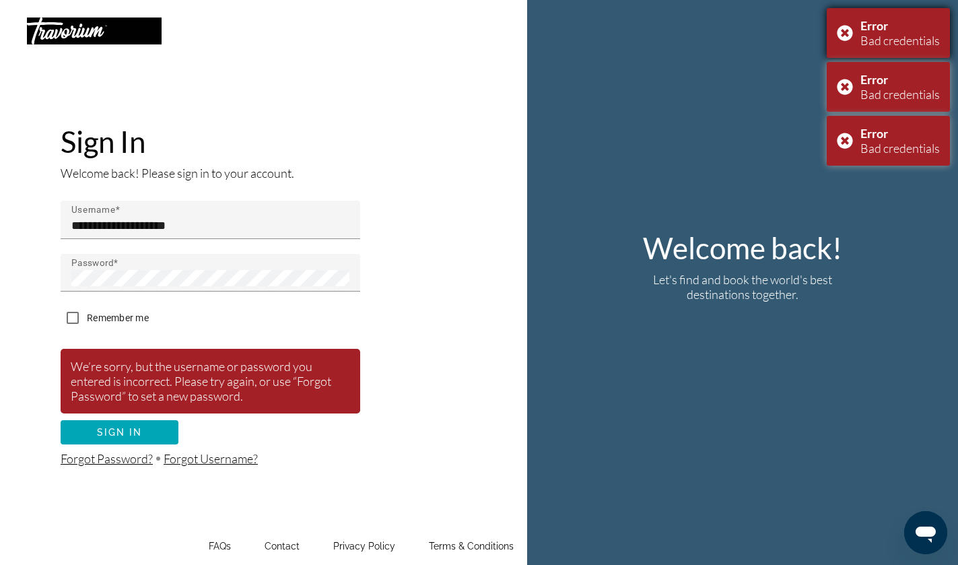
click at [849, 37] on div "Error Bad credentials" at bounding box center [887, 33] width 123 height 50
